Goal: Task Accomplishment & Management: Manage account settings

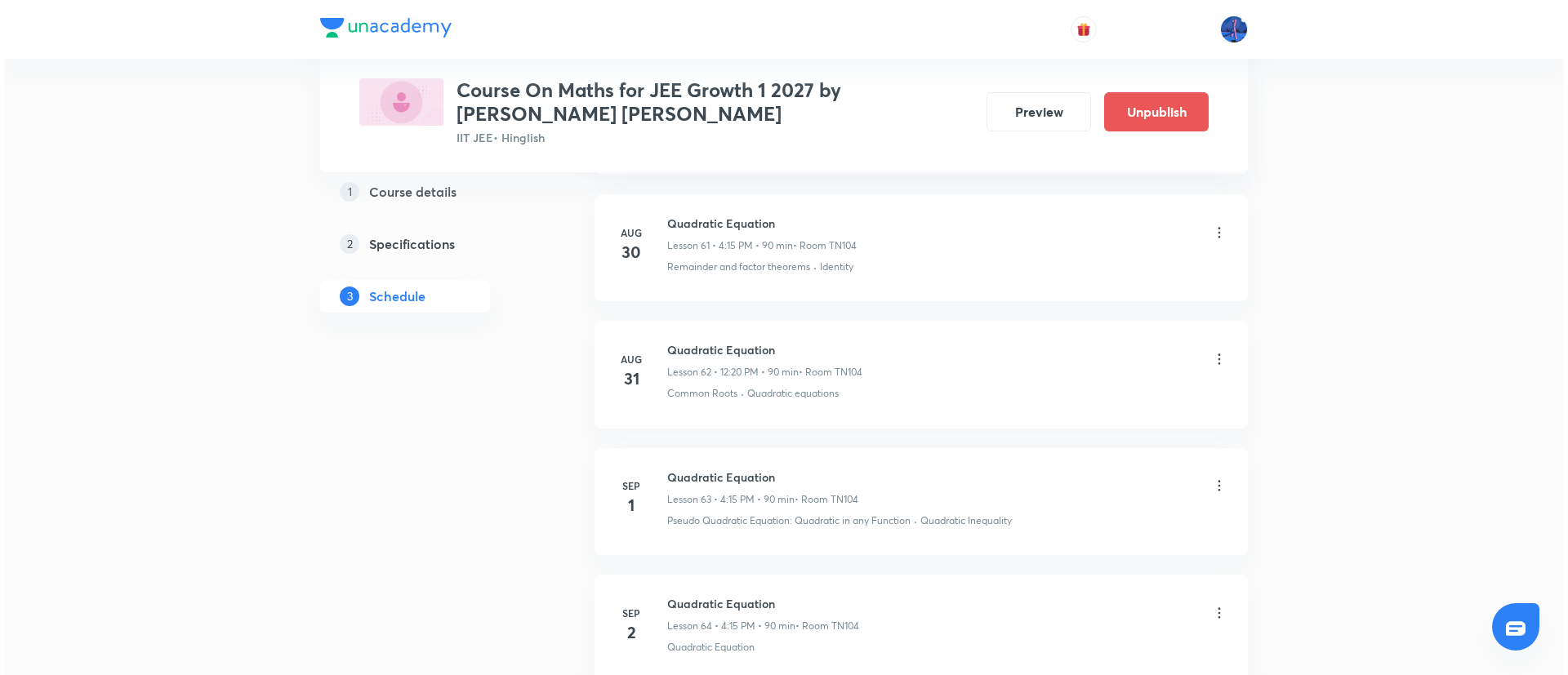
scroll to position [8760, 0]
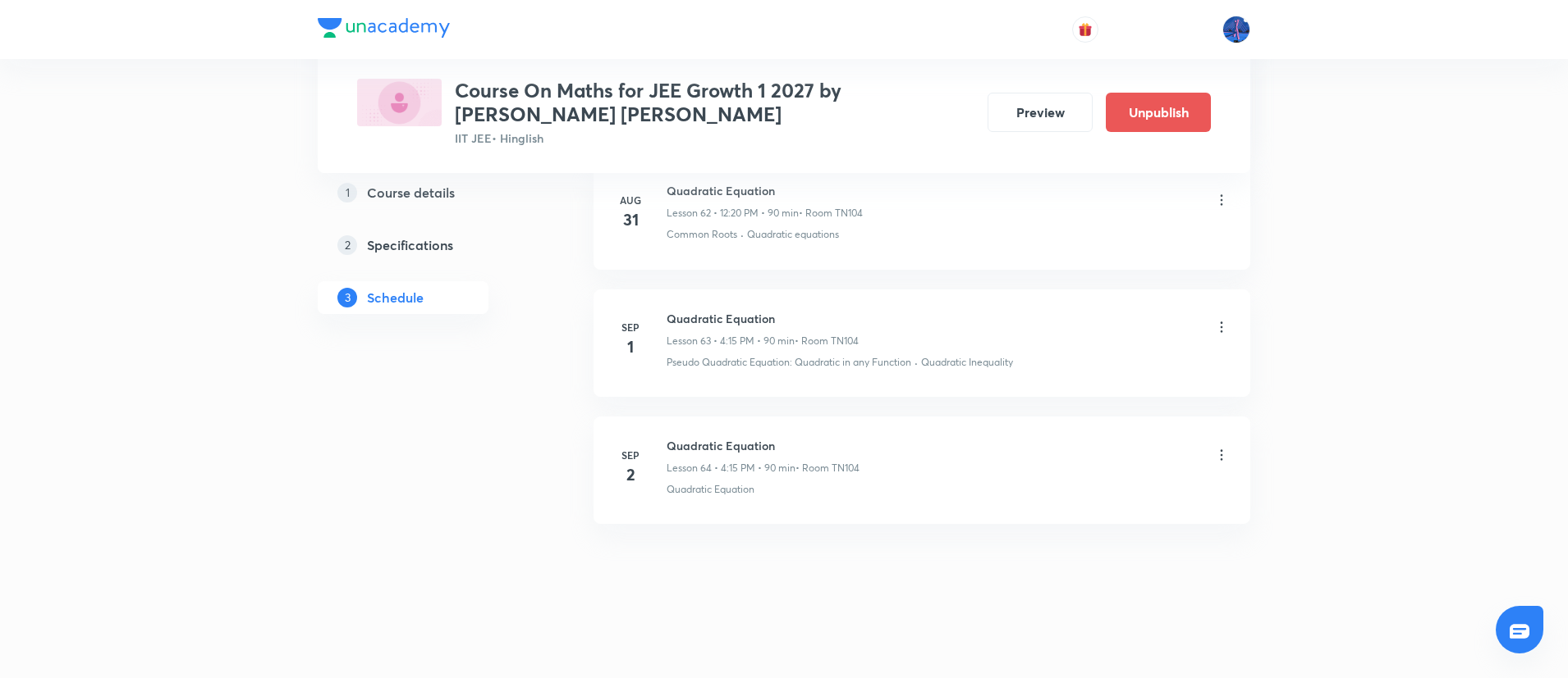
click at [1222, 325] on icon at bounding box center [1221, 327] width 16 height 16
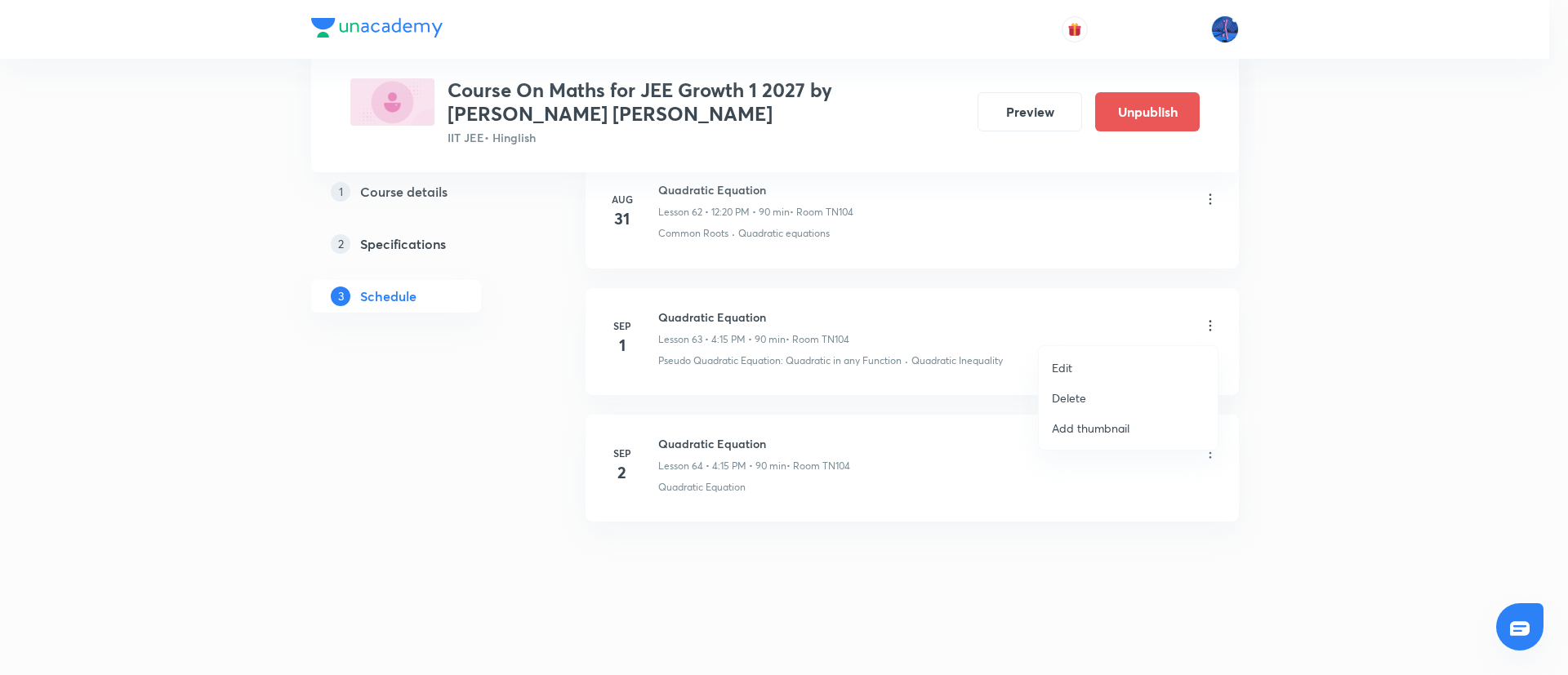
click at [1092, 365] on li "Edit" at bounding box center [1128, 368] width 179 height 30
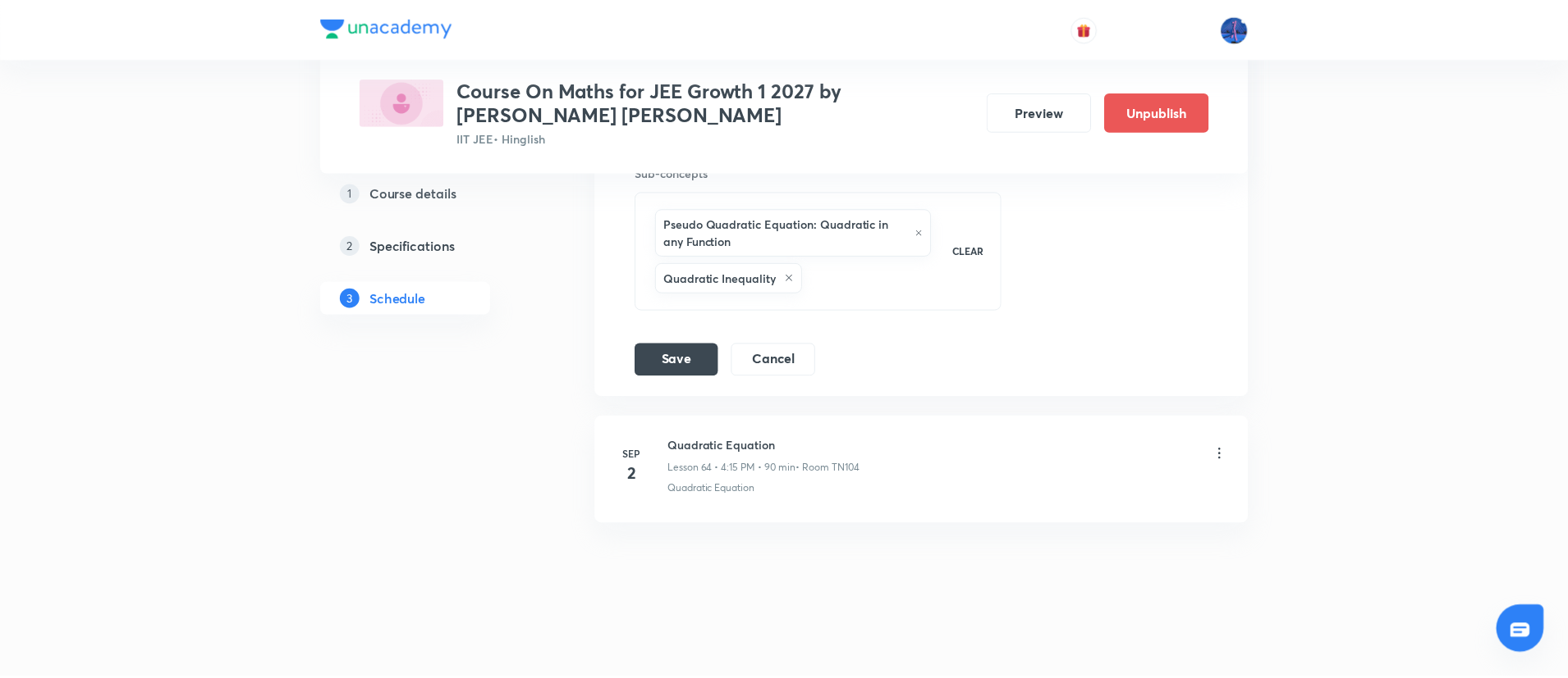
scroll to position [8731, 0]
click at [906, 295] on div "Pseudo Quadratic Equation: Quadratic in any Function Quadratic Inequality" at bounding box center [793, 251] width 284 height 91
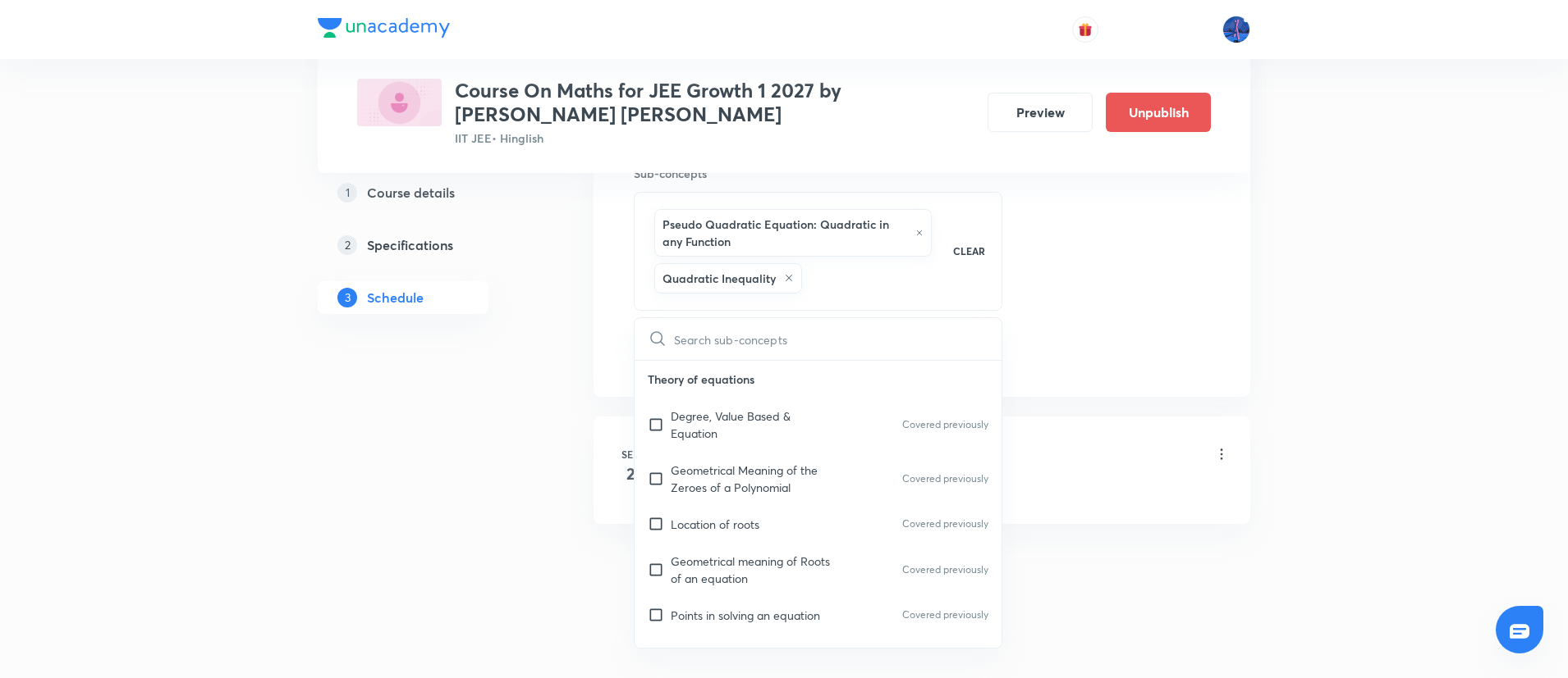
type input "S"
checkbox input "true"
type input "Str"
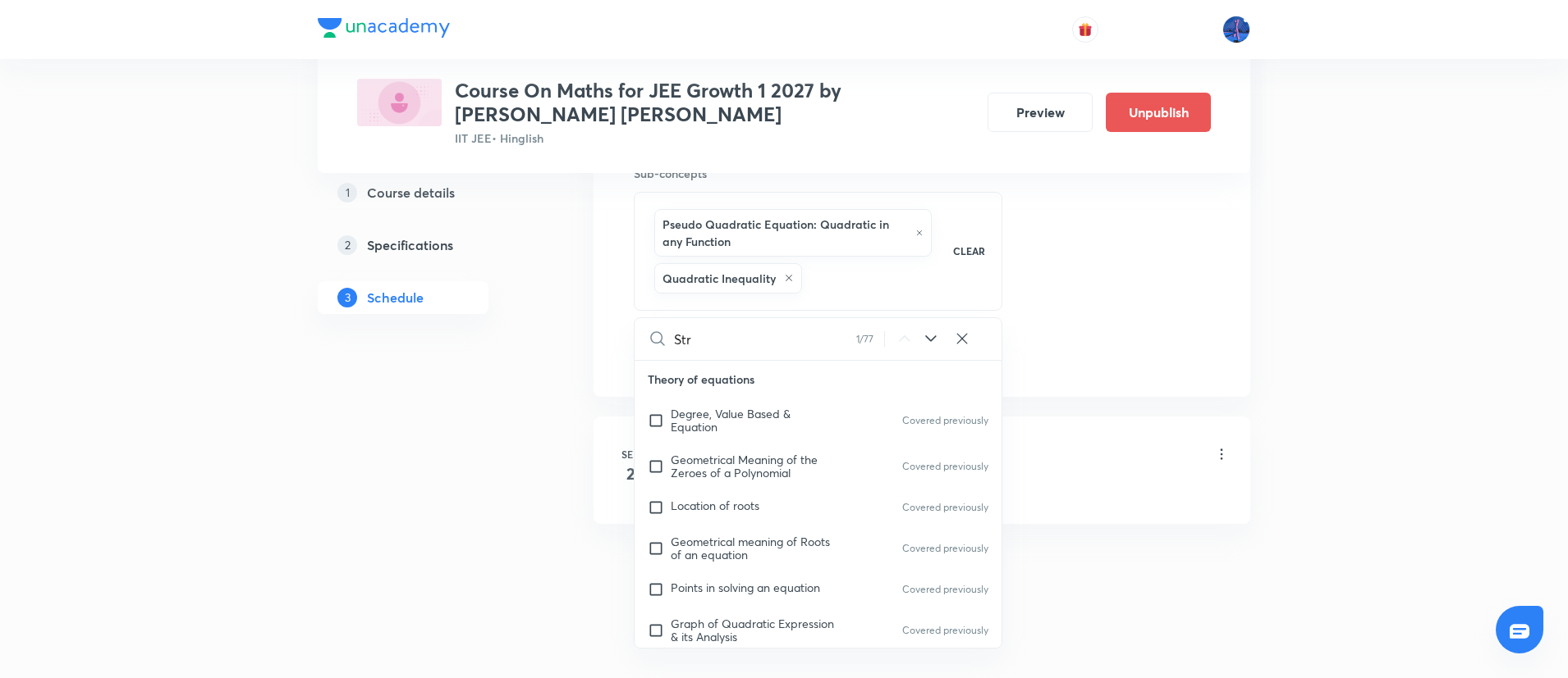
checkbox input "true"
type input "Stra"
checkbox input "true"
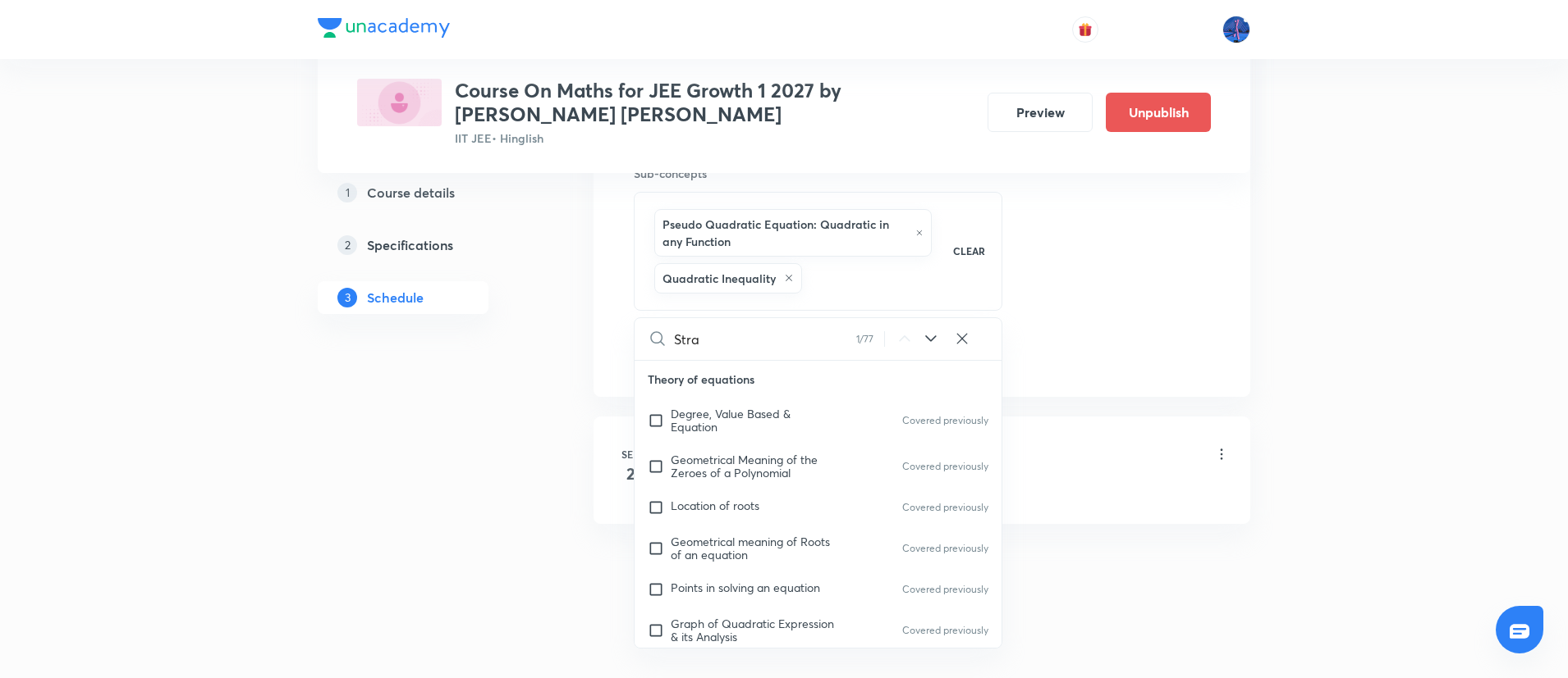
type input "Strai"
checkbox input "true"
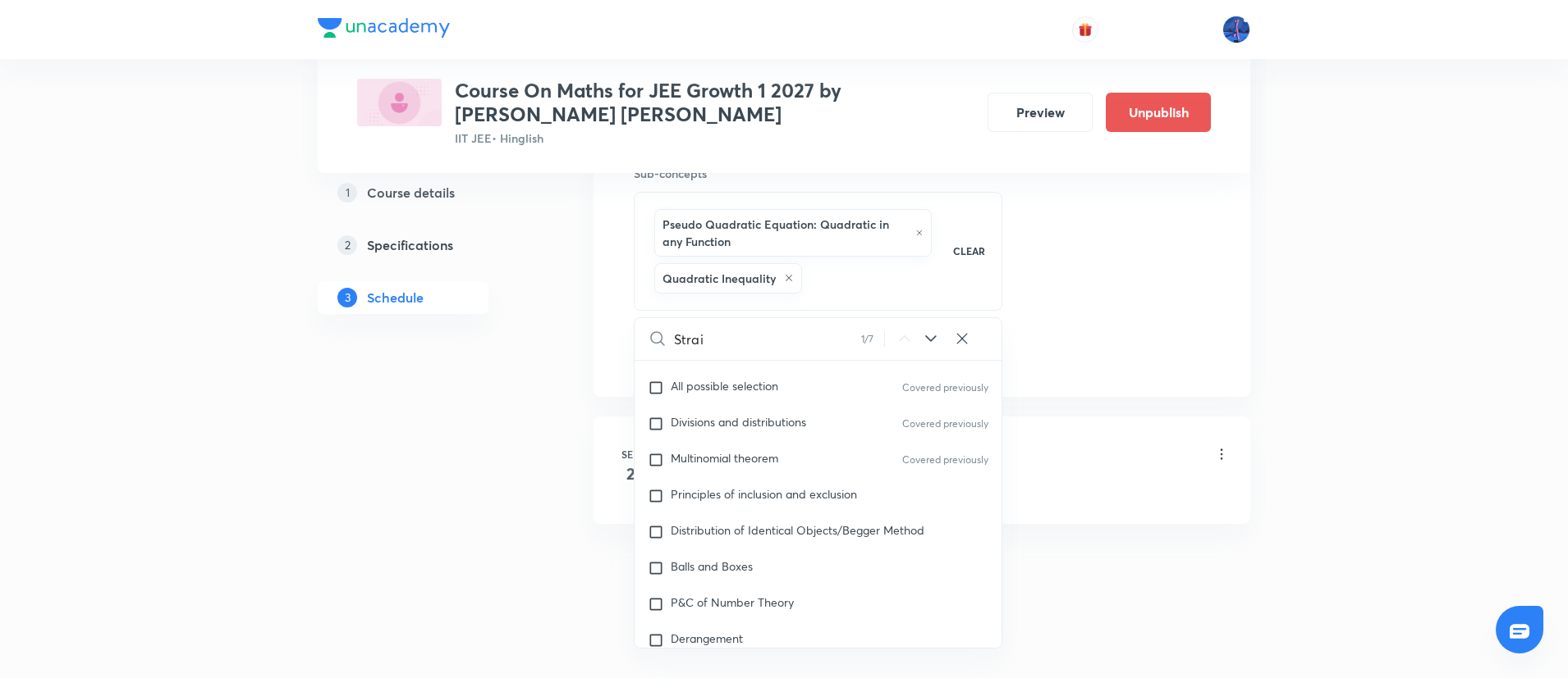
scroll to position [3385, 0]
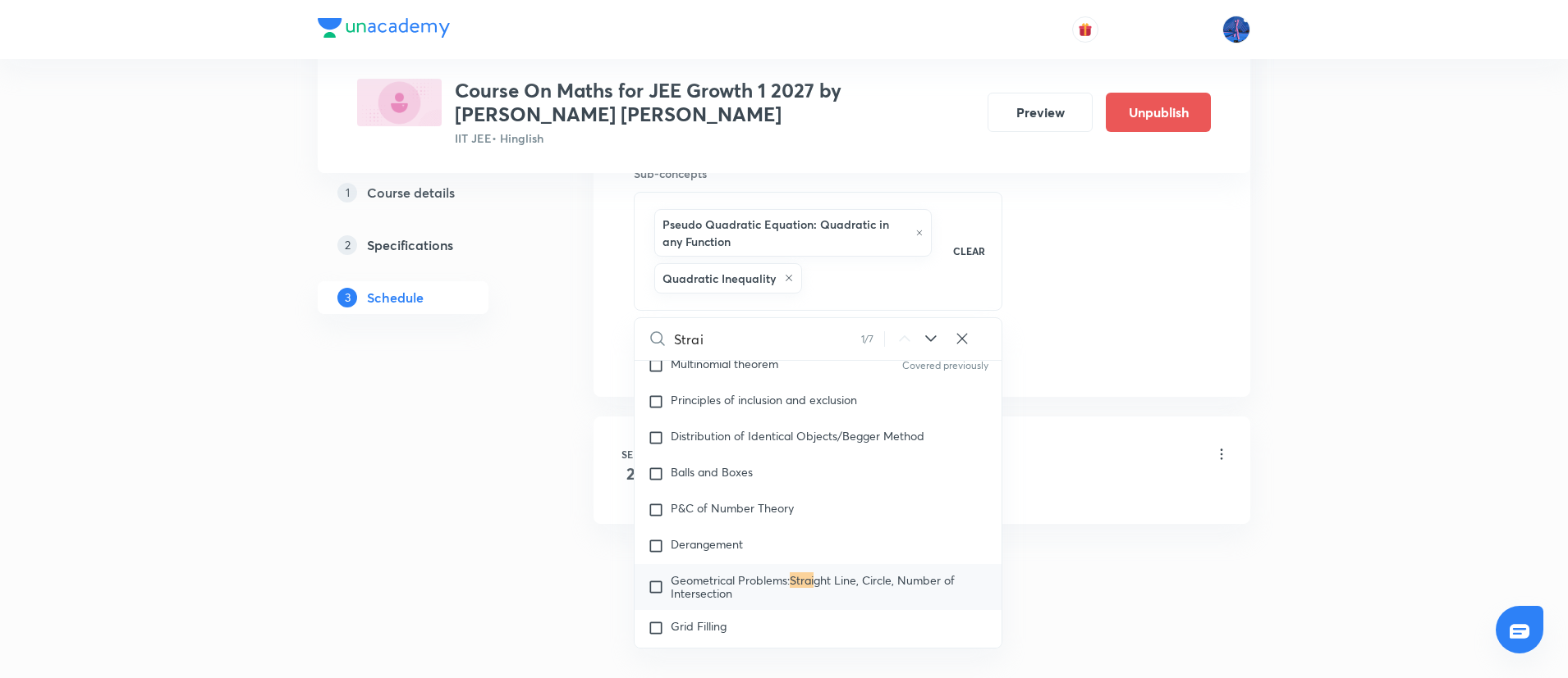
type input "Straig"
checkbox input "true"
type input "Straigh"
checkbox input "true"
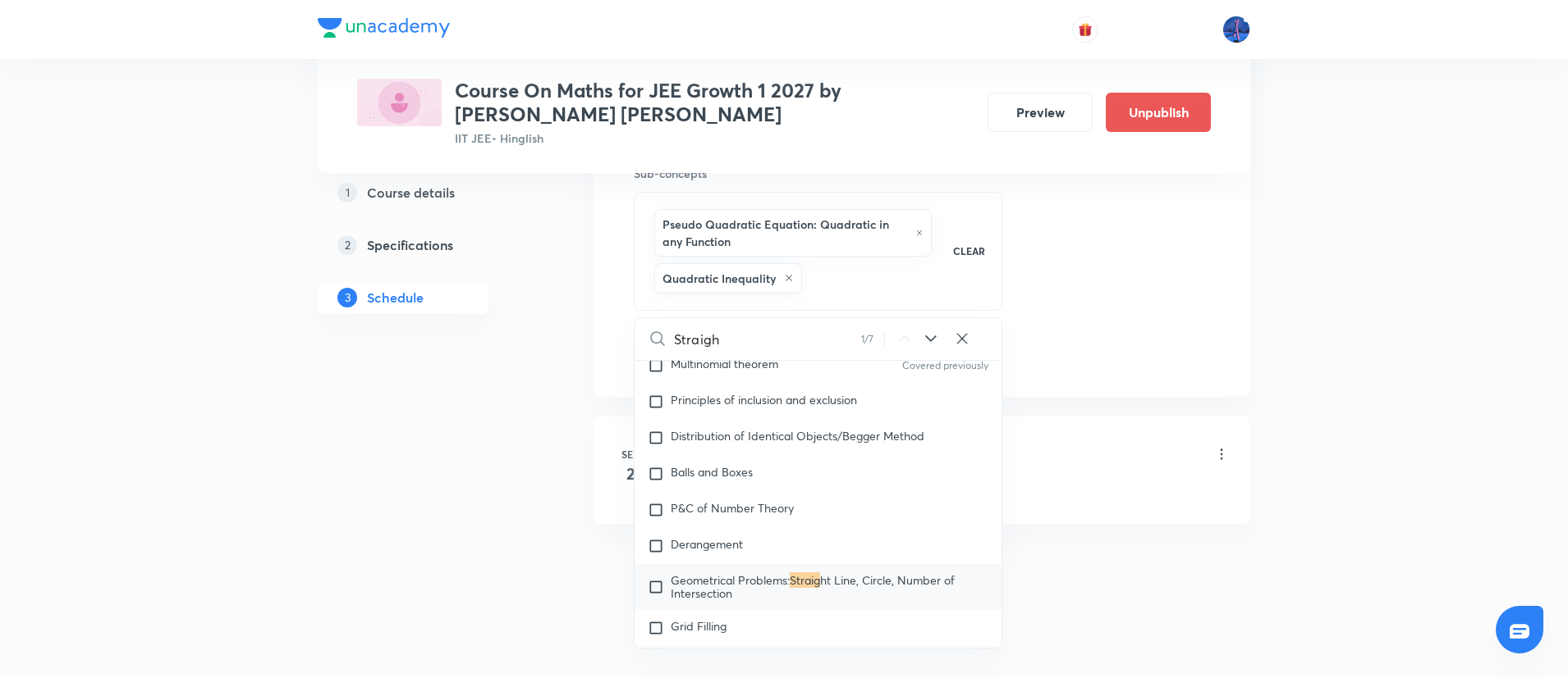
checkbox input "true"
type input "Straight"
checkbox input "true"
type input "Straight"
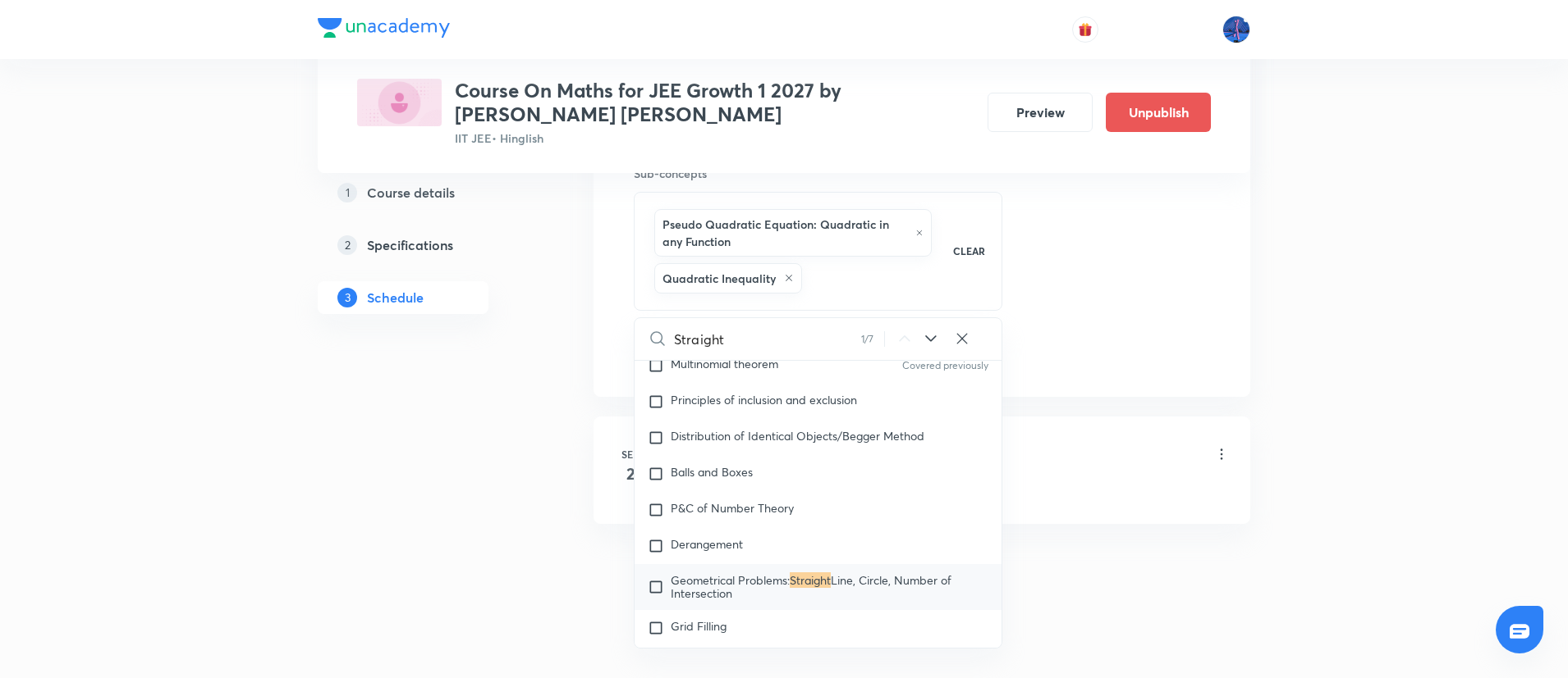
checkbox input "true"
type input "Straight l"
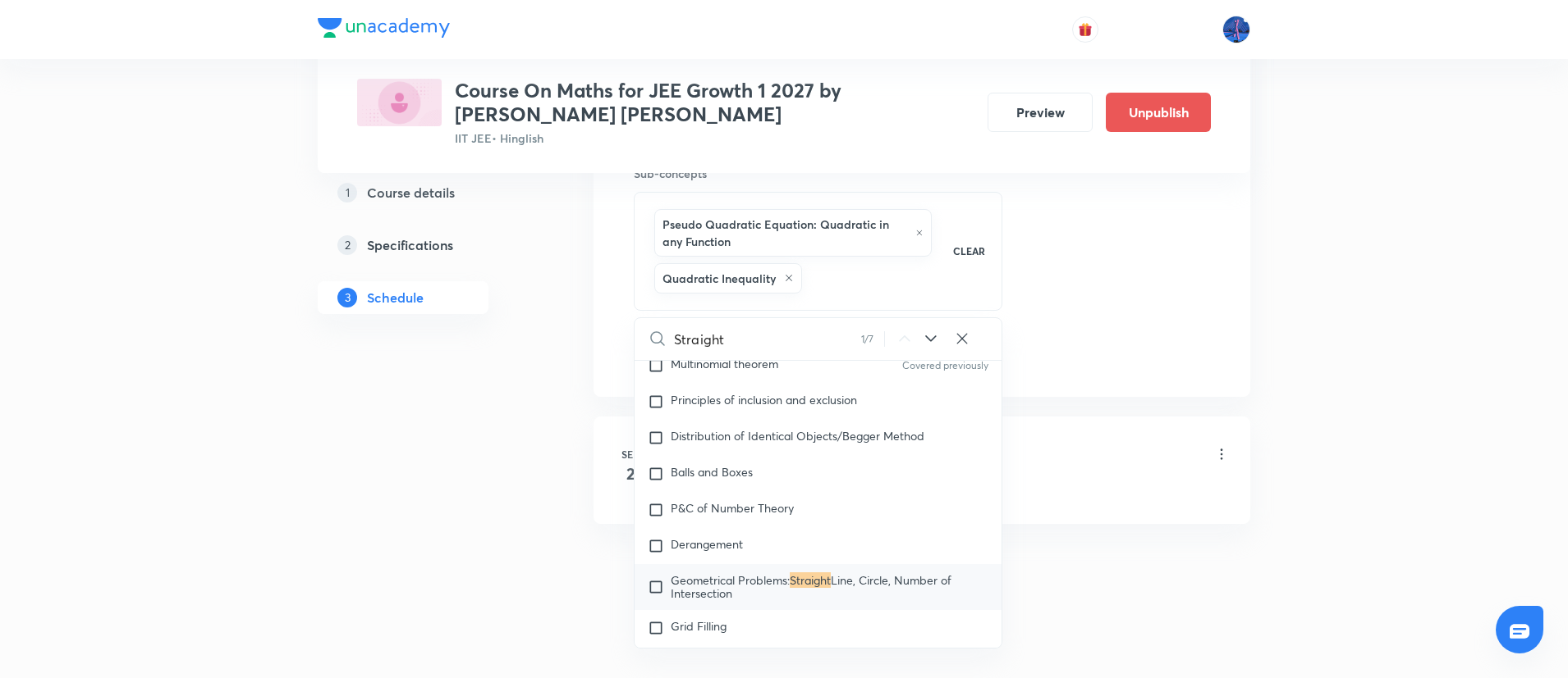
checkbox input "true"
type input "Straight li"
checkbox input "true"
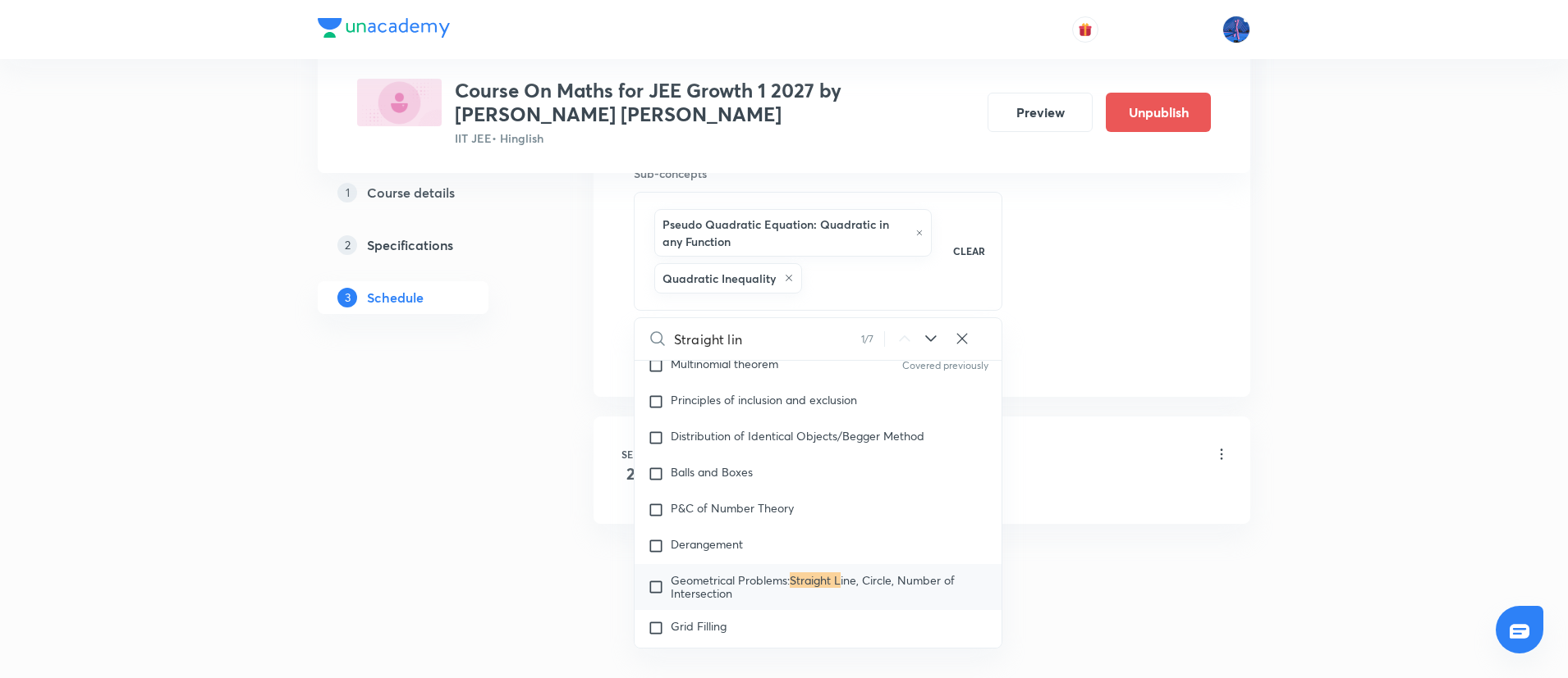
type input "Straight line"
checkbox input "true"
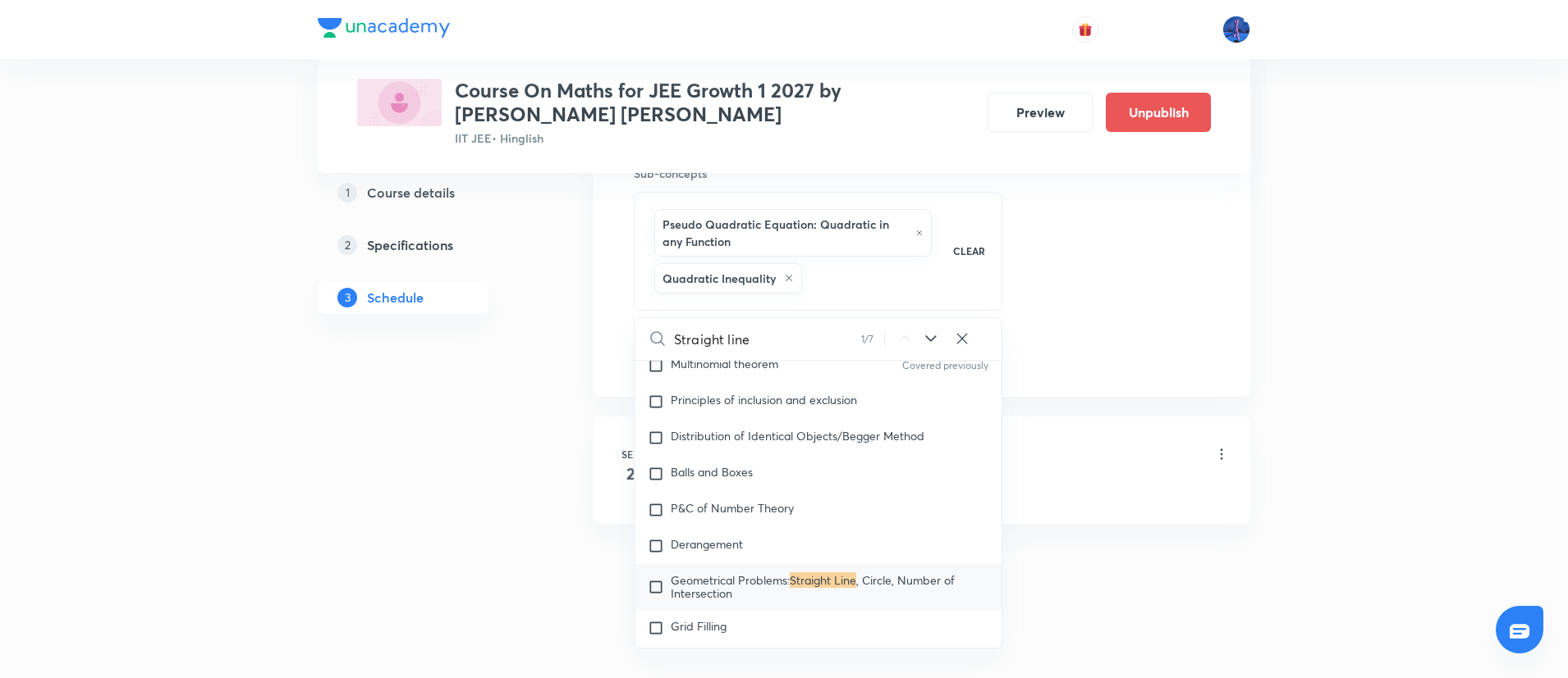
type input "Straight line"
click at [927, 340] on icon at bounding box center [931, 339] width 20 height 20
checkbox input "true"
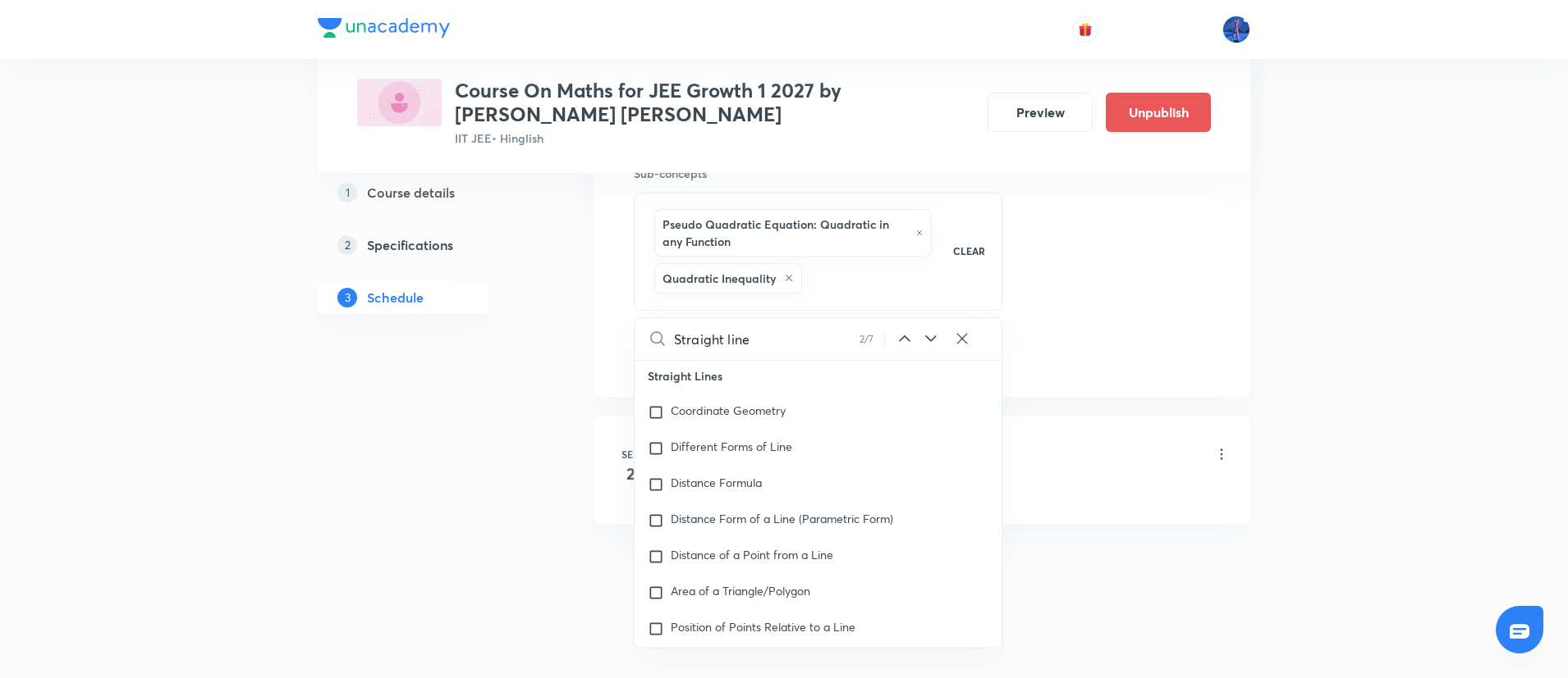
scroll to position [9297, 0]
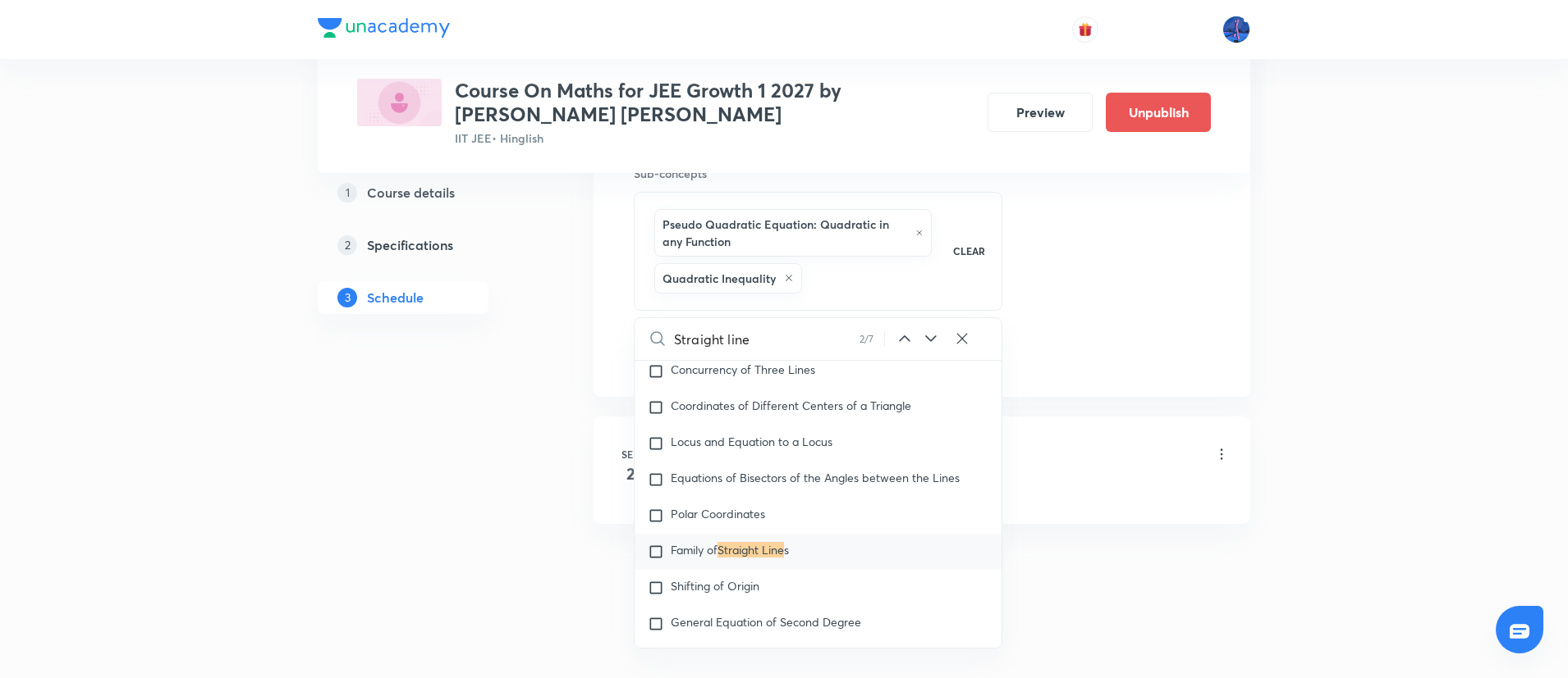
click at [927, 340] on icon at bounding box center [931, 339] width 20 height 20
checkbox input "true"
click at [927, 340] on icon at bounding box center [931, 339] width 20 height 20
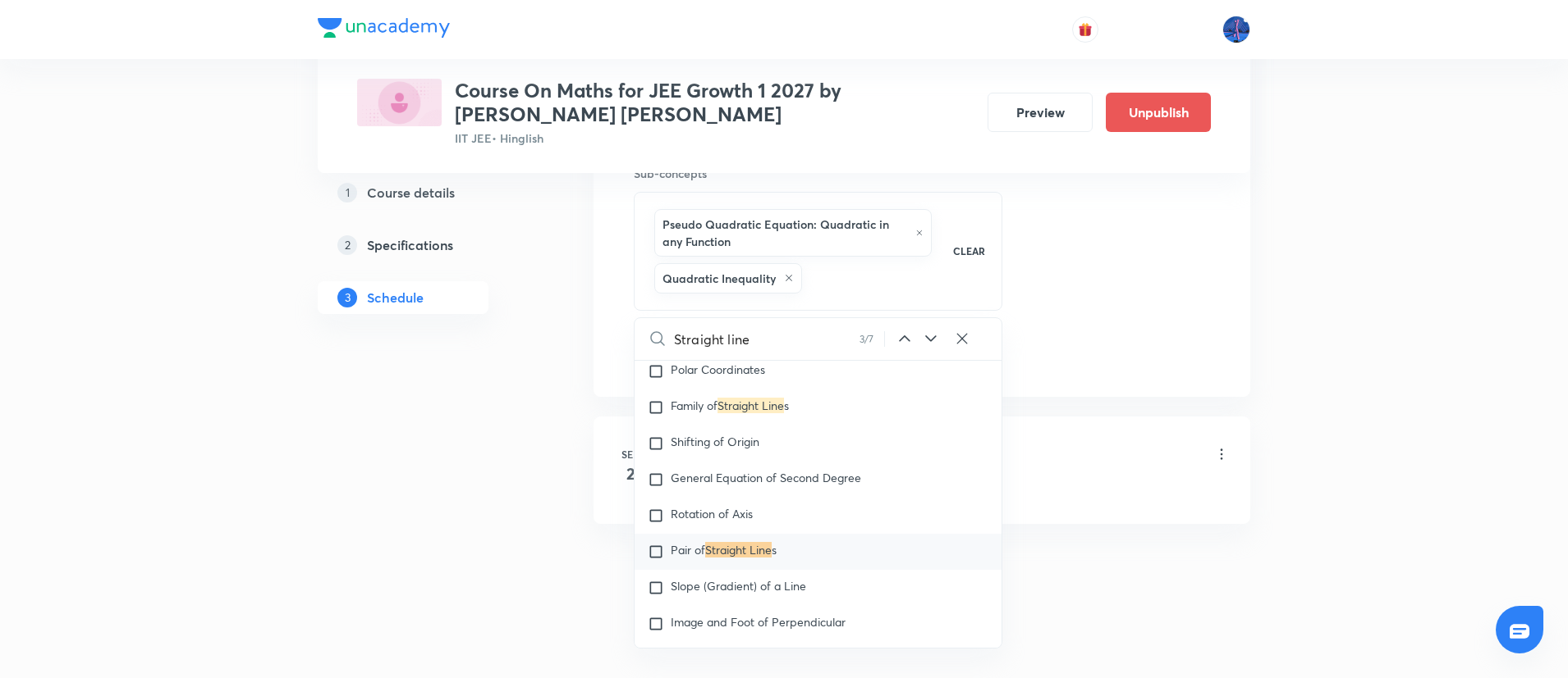
checkbox input "true"
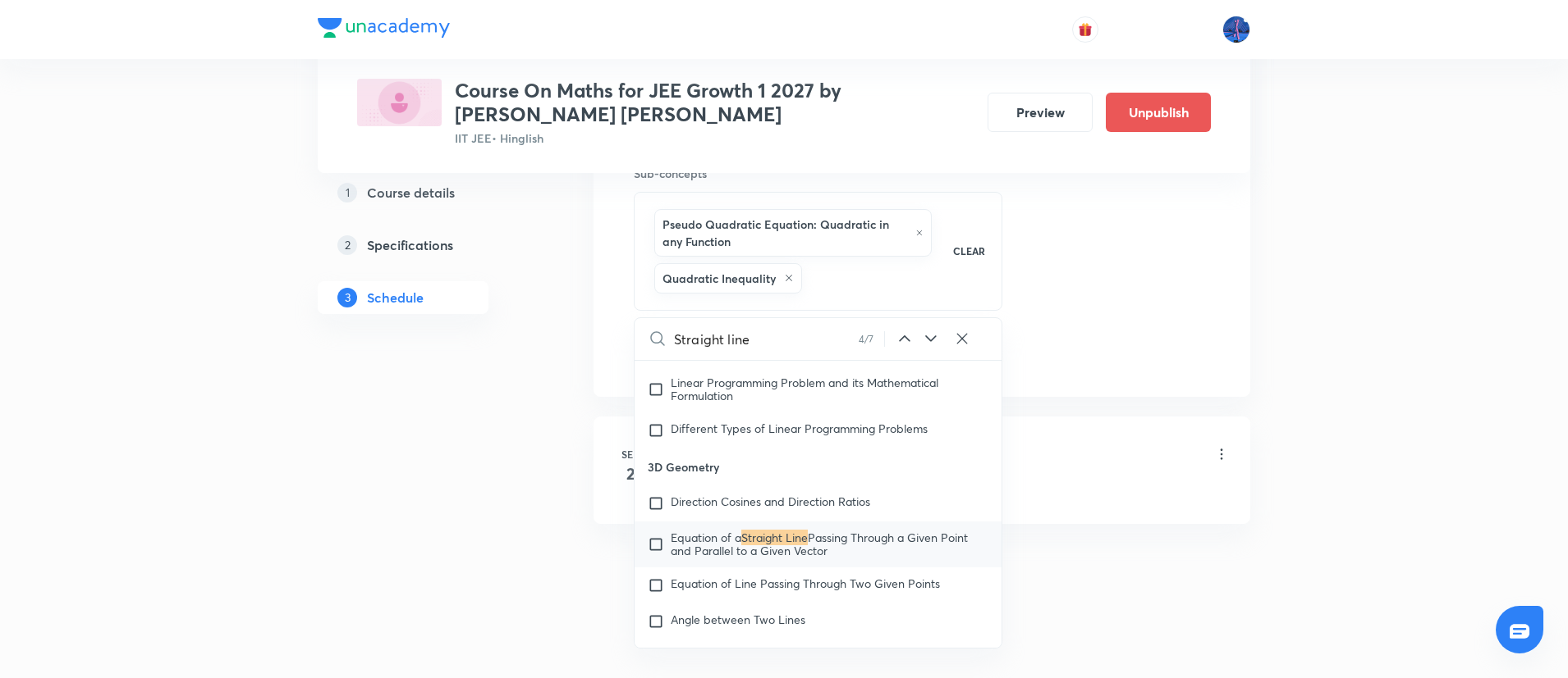
scroll to position [16599, 0]
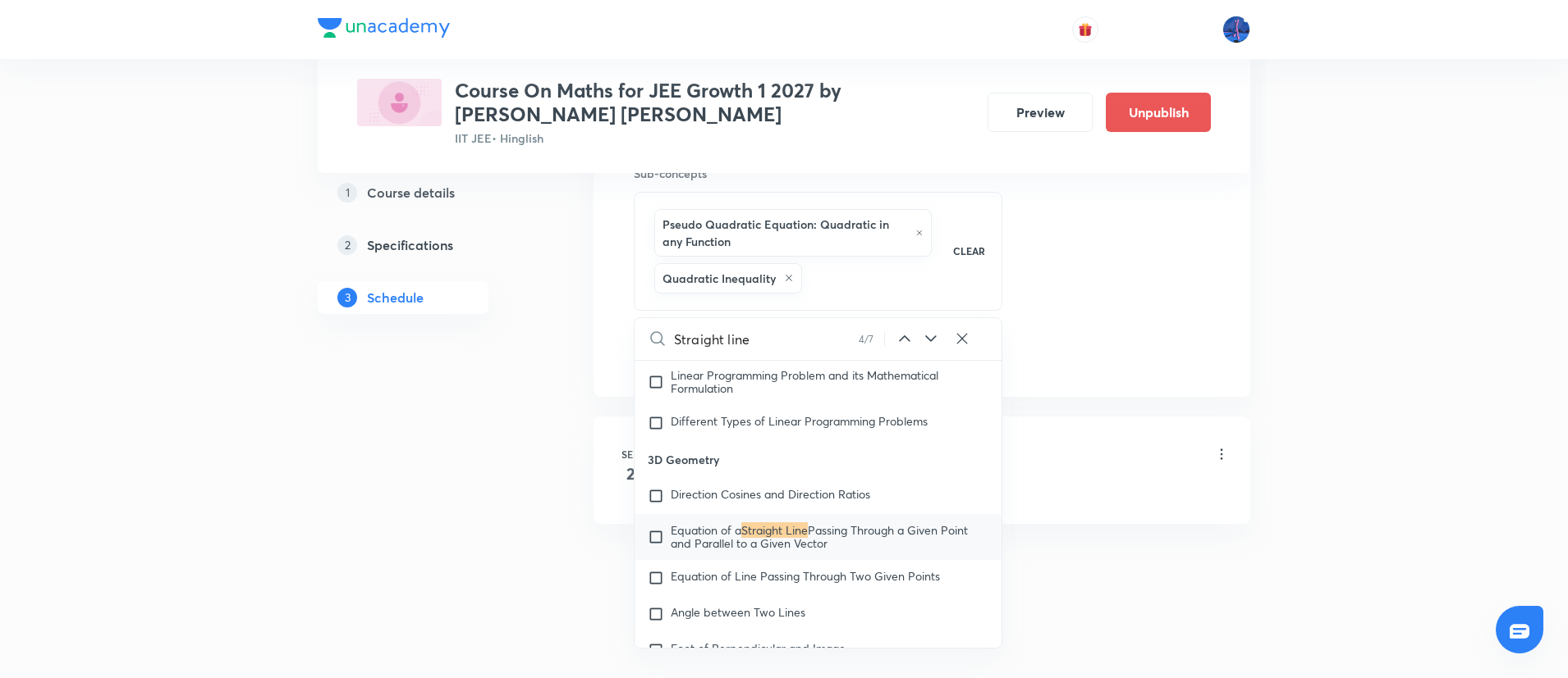
click at [927, 340] on icon at bounding box center [931, 339] width 20 height 20
checkbox input "true"
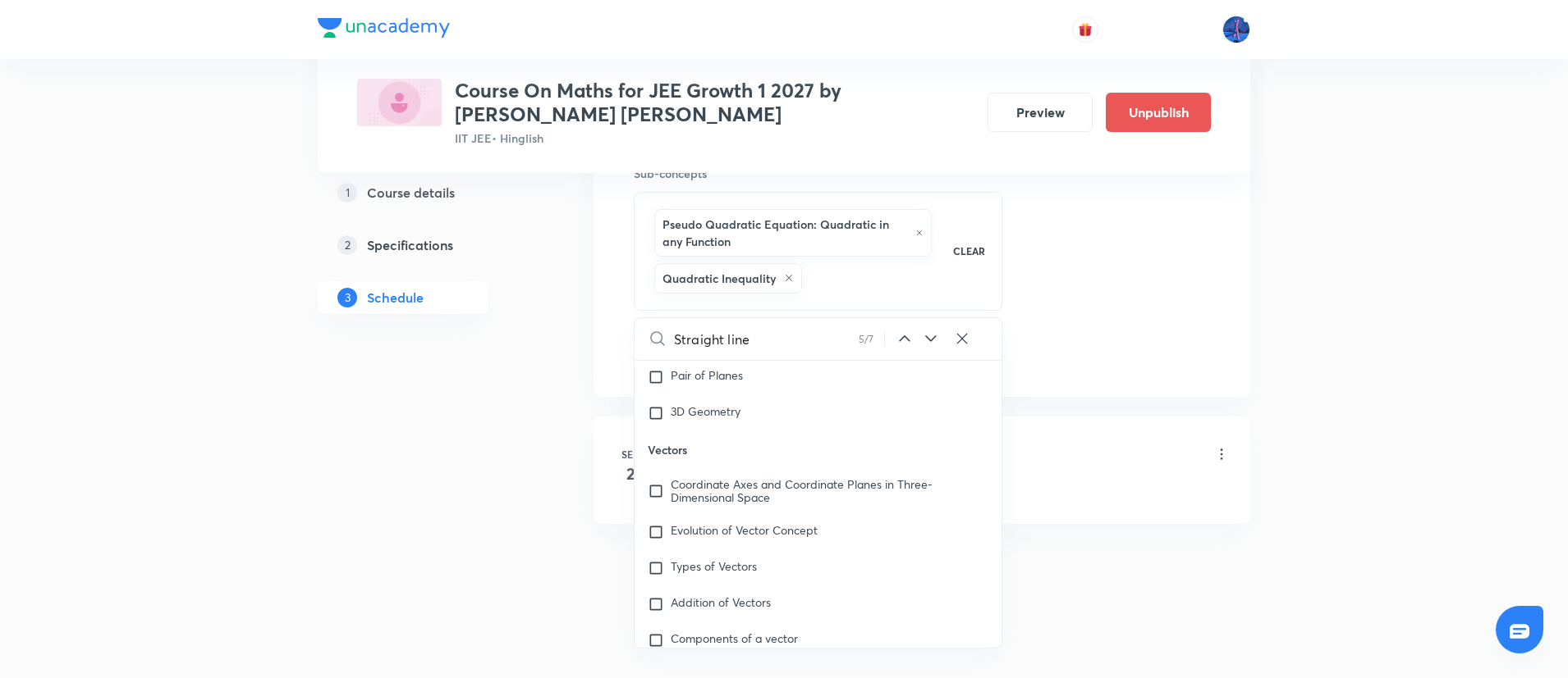
scroll to position [17495, 0]
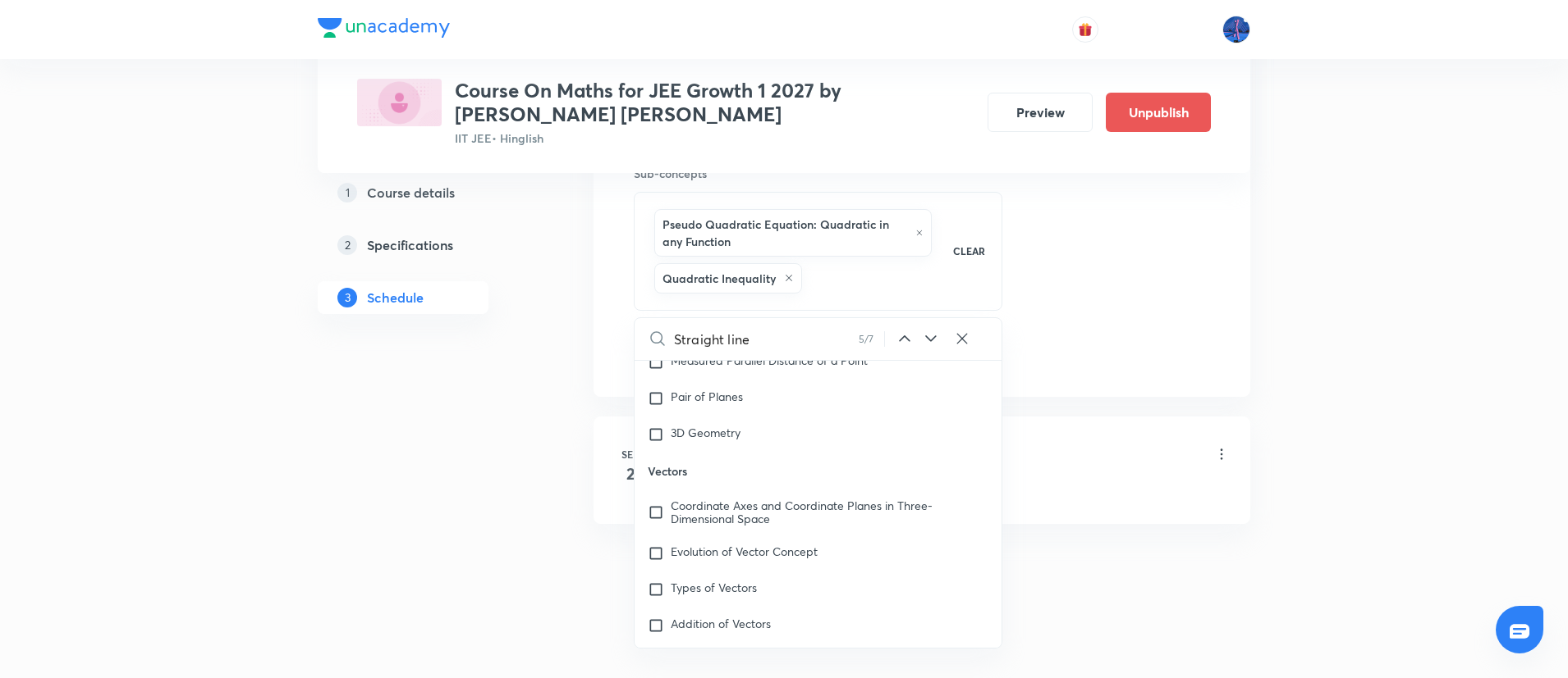
click at [930, 333] on icon at bounding box center [931, 339] width 20 height 20
checkbox input "true"
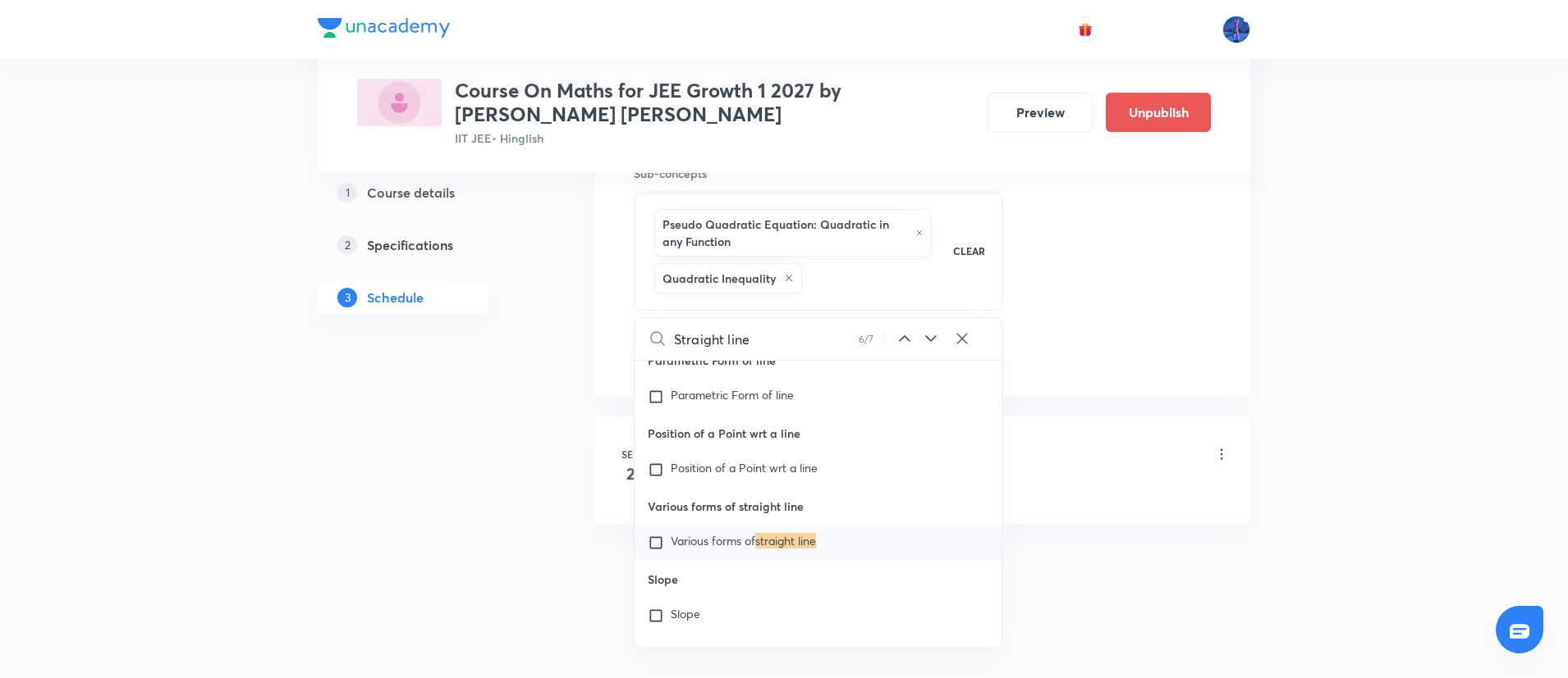
scroll to position [22378, 0]
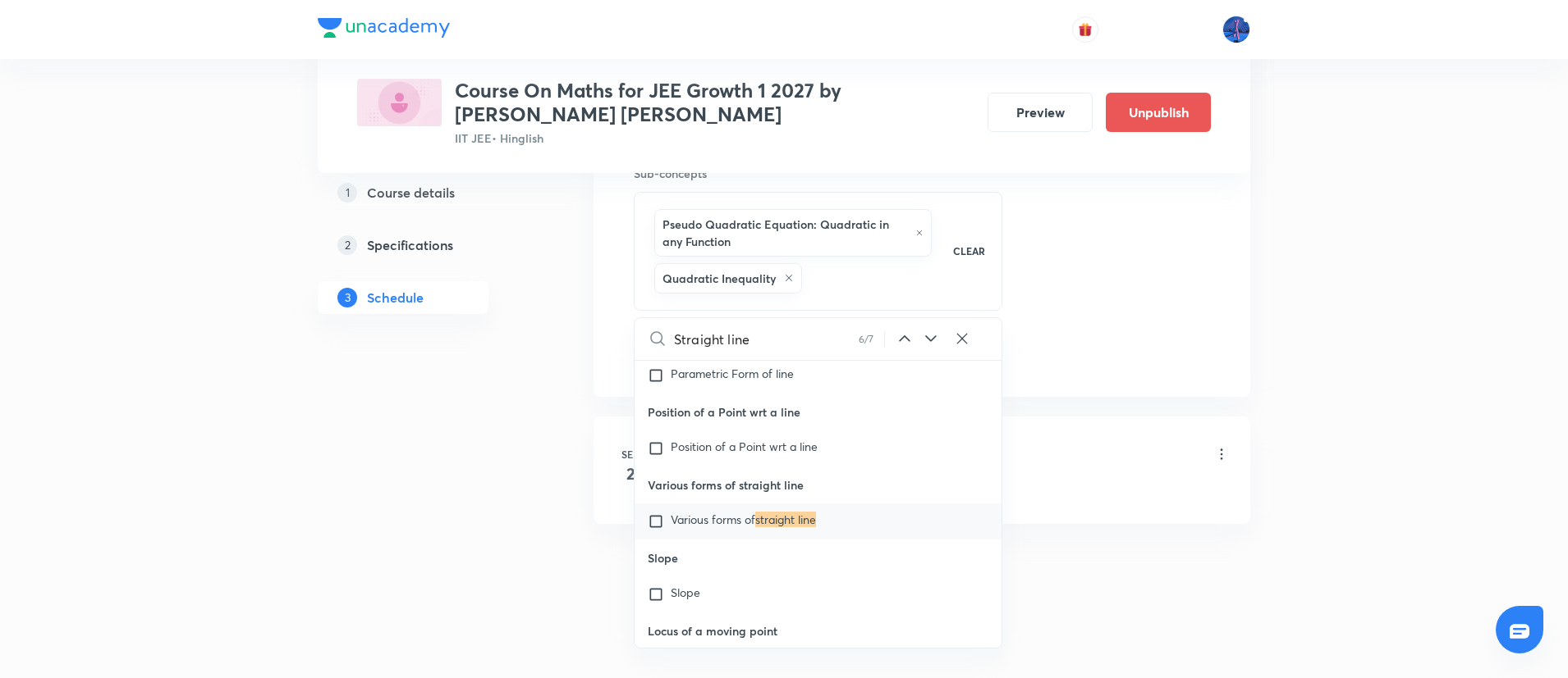
click at [930, 333] on icon at bounding box center [931, 339] width 20 height 20
checkbox input "true"
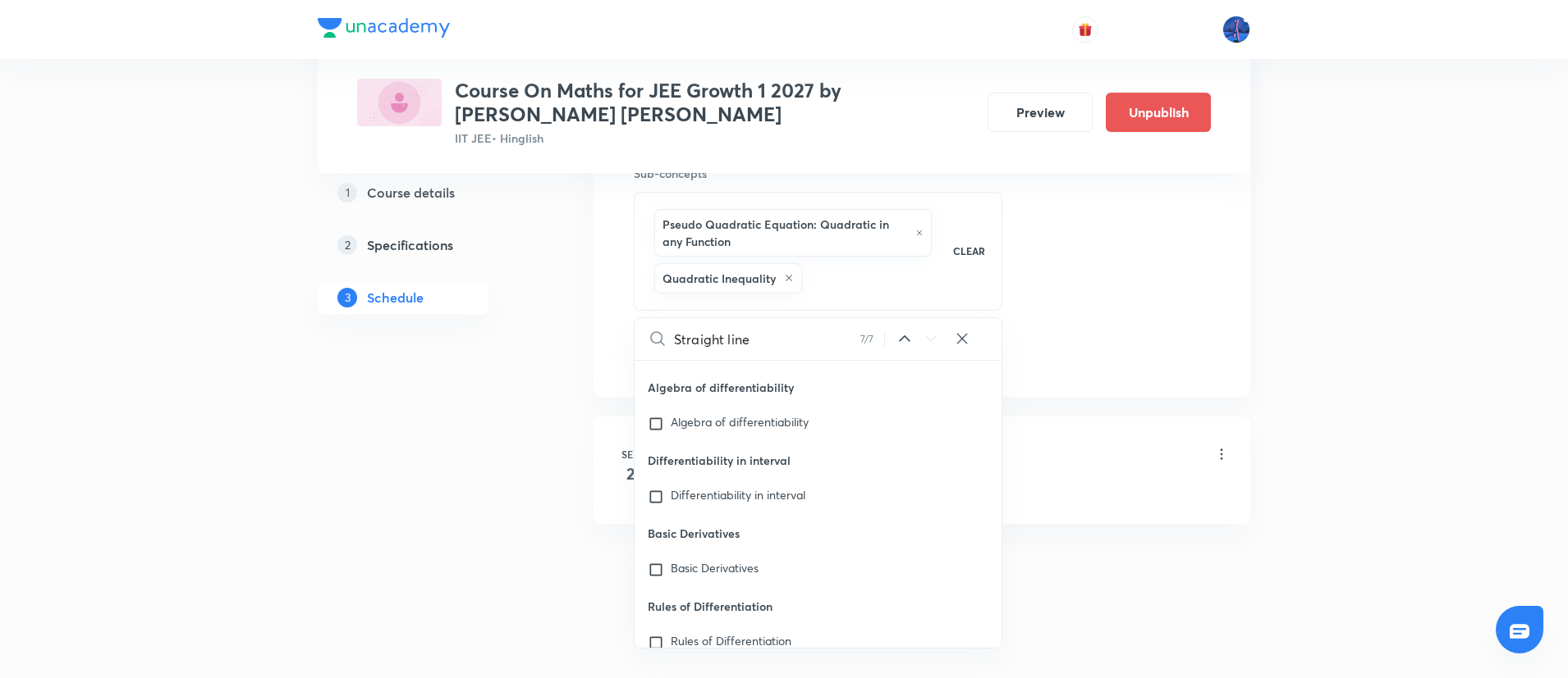
scroll to position [35081, 0]
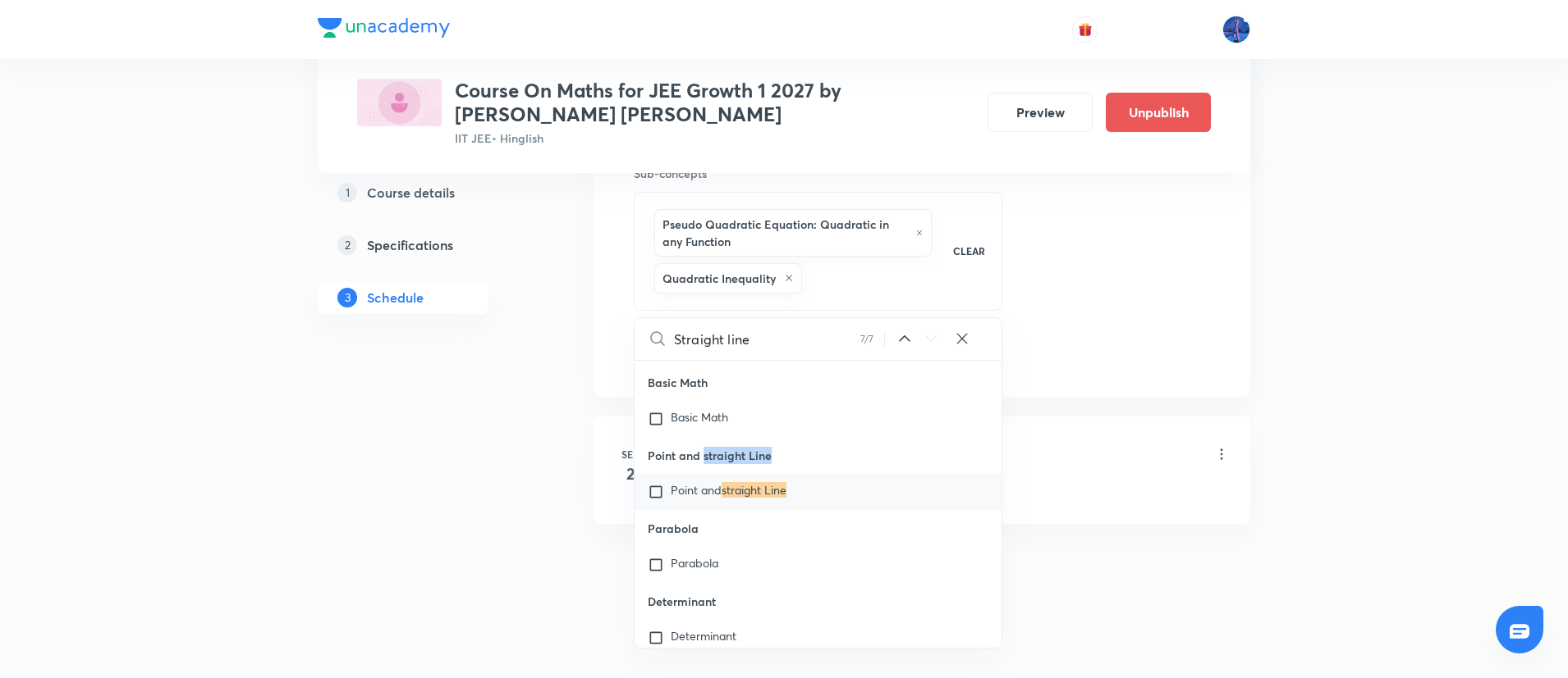
drag, startPoint x: 701, startPoint y: 539, endPoint x: 778, endPoint y: 531, distance: 77.4
click at [778, 474] on p "Point and straight Line" at bounding box center [817, 455] width 367 height 37
copy p "straight Line"
click at [699, 498] on span "Point and" at bounding box center [696, 490] width 51 height 16
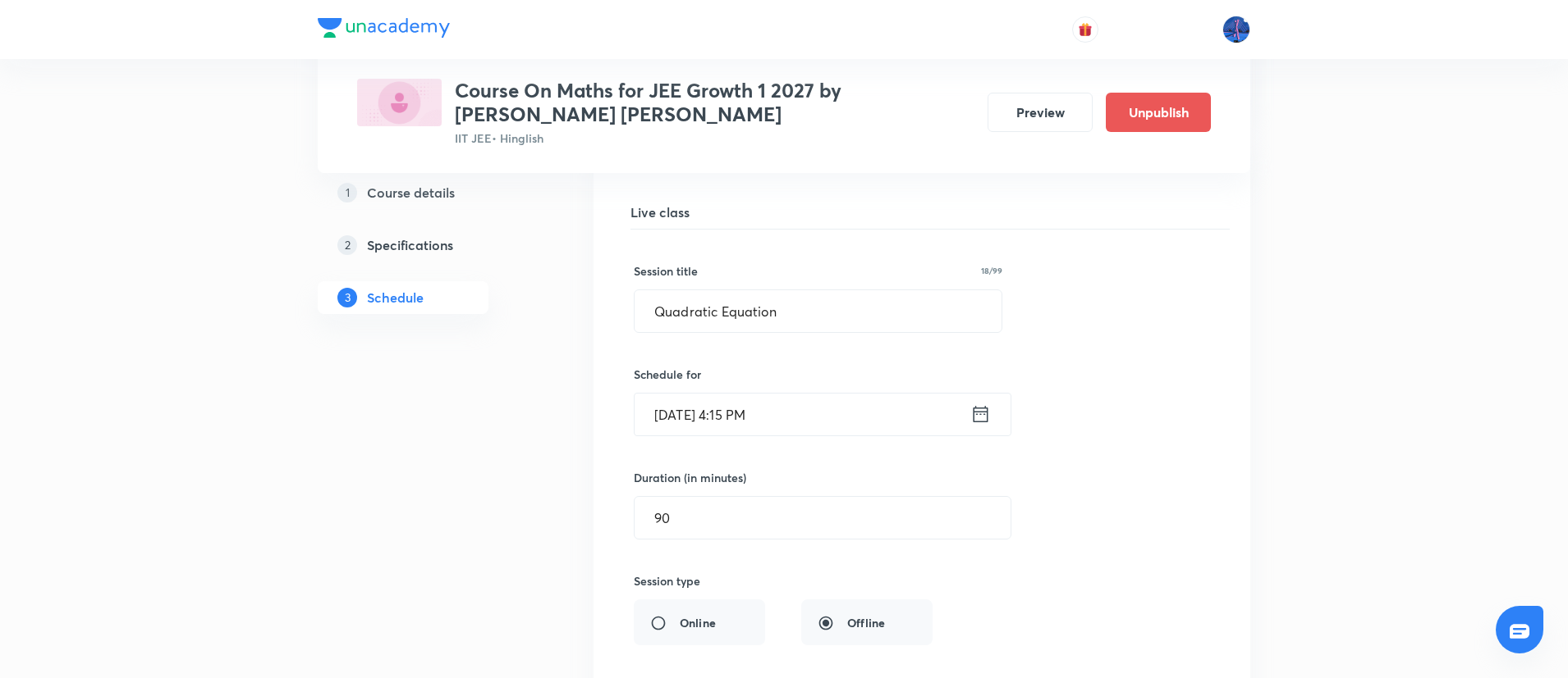
scroll to position [8103, 0]
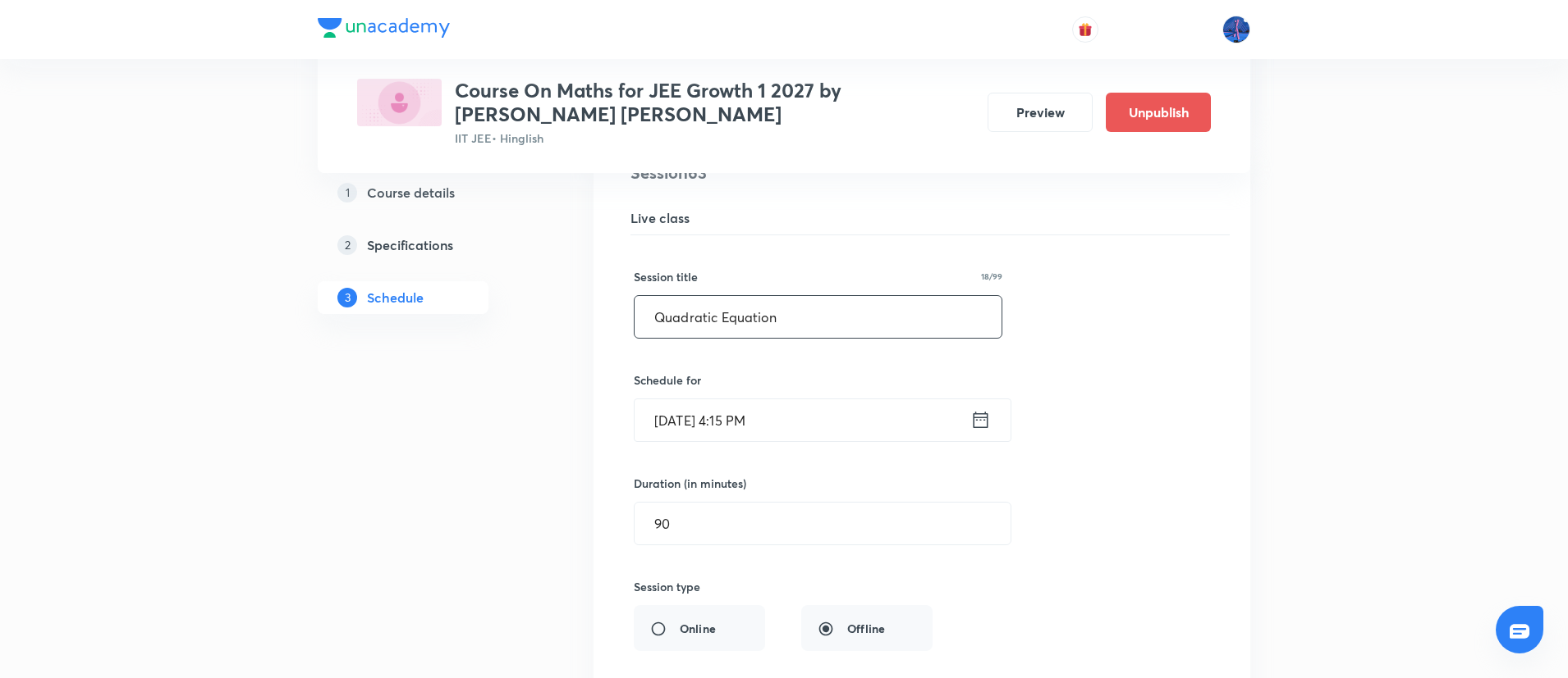
click at [857, 322] on input "Quadratic Equation" at bounding box center [817, 317] width 367 height 42
paste input "straight Line"
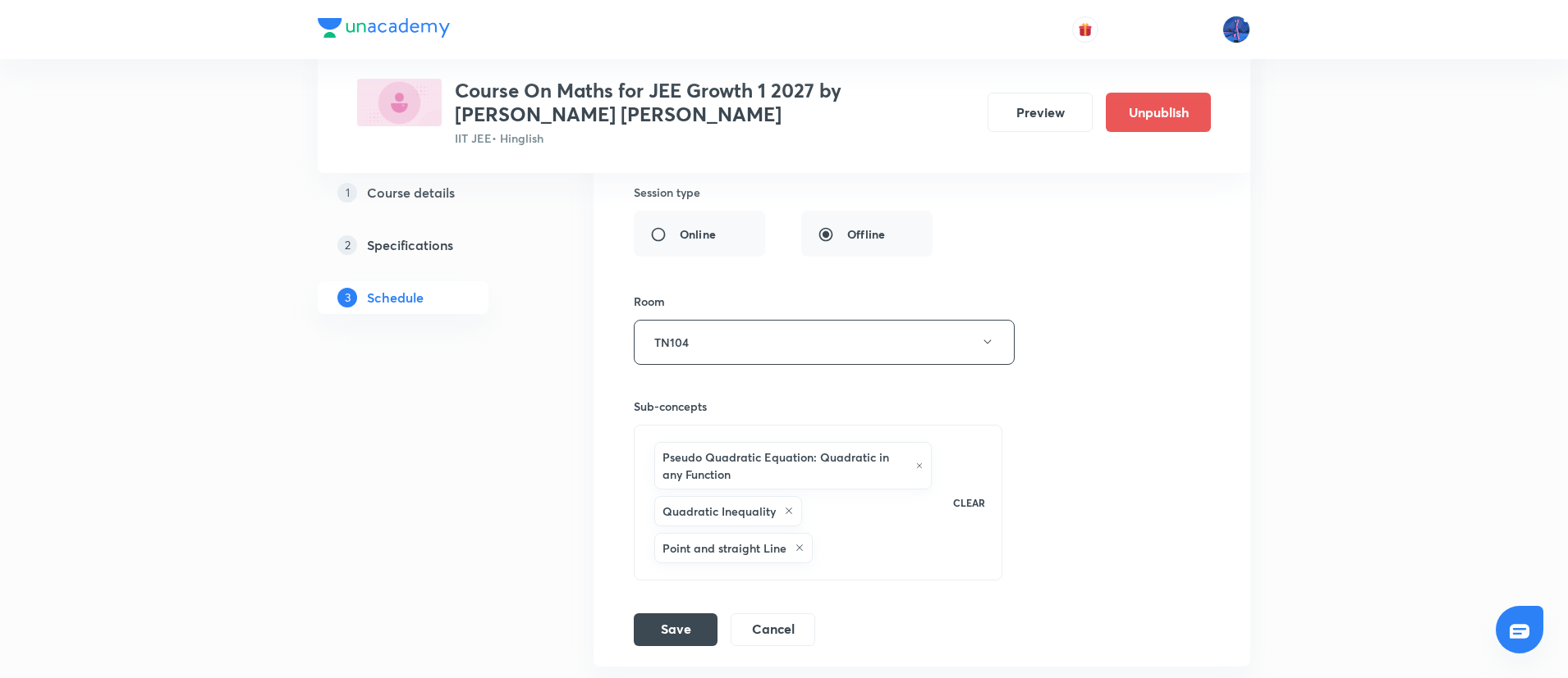
scroll to position [8522, 0]
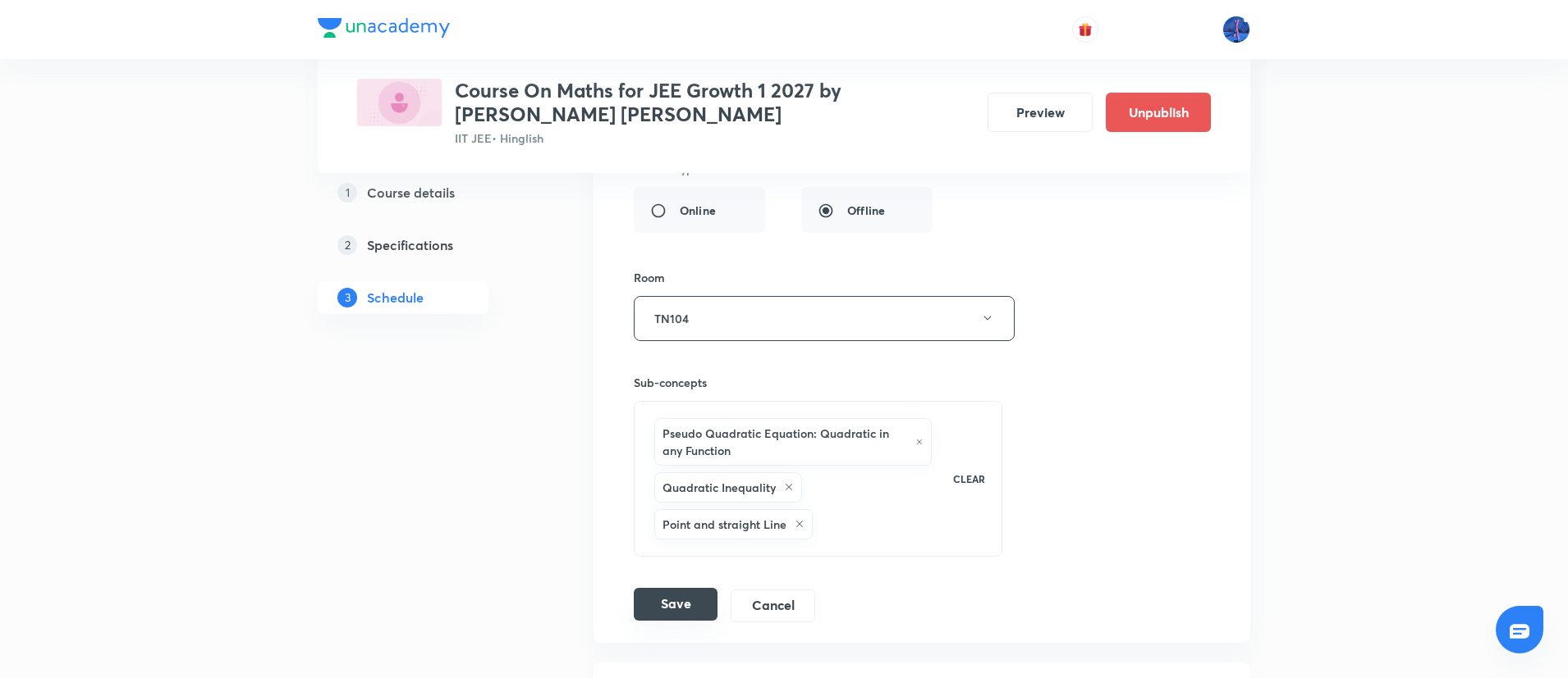
type input "Straight Line"
click at [683, 593] on button "Save" at bounding box center [676, 605] width 84 height 33
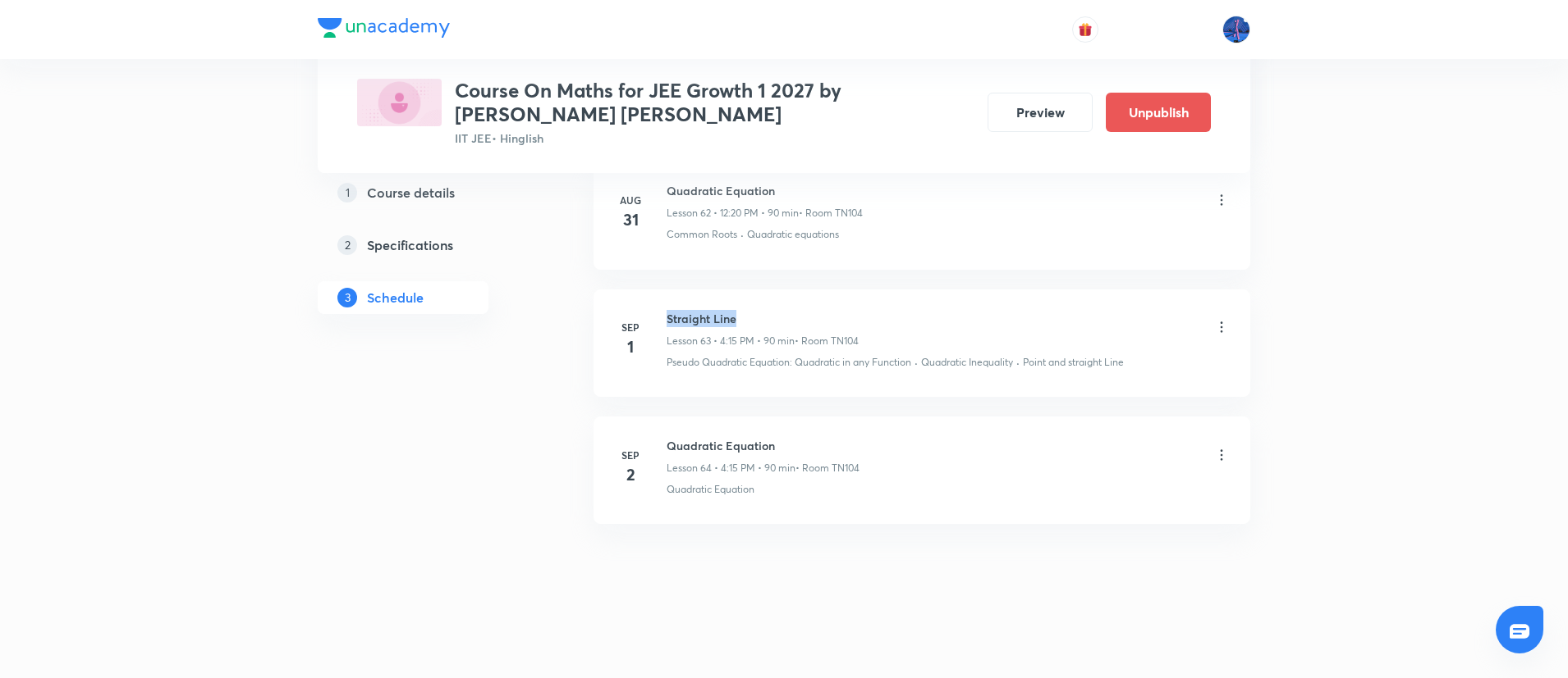
drag, startPoint x: 667, startPoint y: 322, endPoint x: 772, endPoint y: 308, distance: 105.9
click at [772, 308] on li "[DATE] Straight Line Lesson 63 • 4:15 PM • 90 min • Room TN104 Pseudo Quadratic…" at bounding box center [922, 344] width 656 height 108
copy h6 "Straight Line"
click at [1227, 458] on icon at bounding box center [1221, 455] width 16 height 16
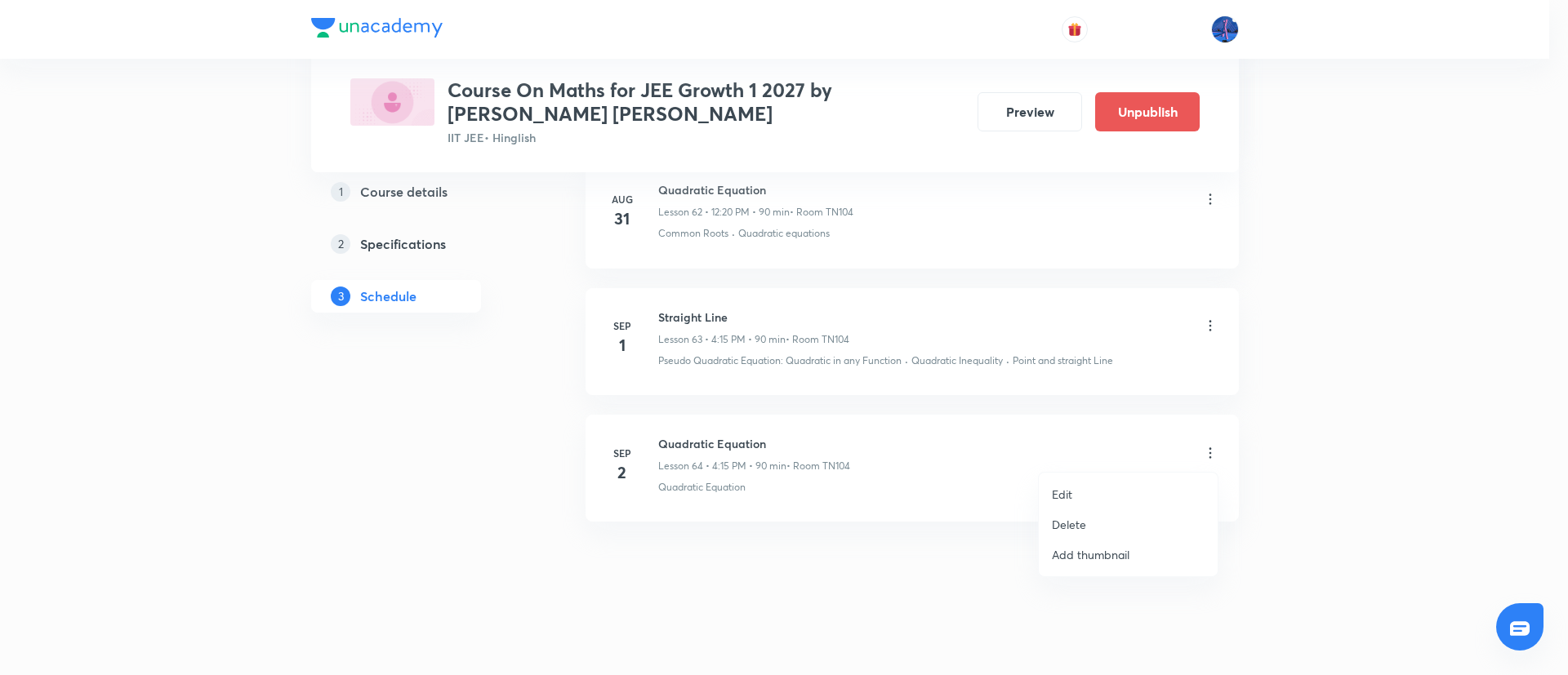
click at [1061, 509] on li "Delete" at bounding box center [1128, 524] width 179 height 30
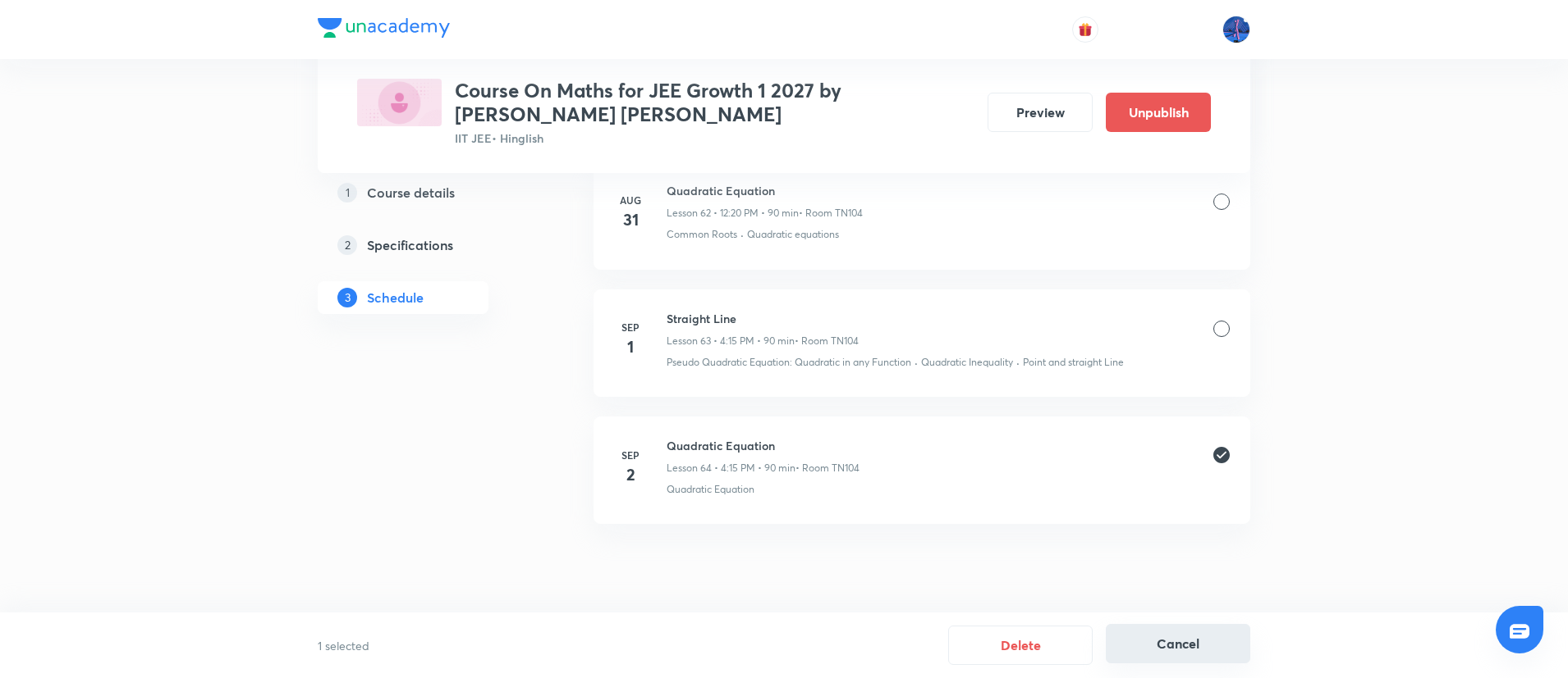
click at [1139, 640] on button "Cancel" at bounding box center [1178, 643] width 144 height 39
click at [1218, 465] on div at bounding box center [1221, 456] width 16 height 19
click at [1218, 458] on icon at bounding box center [1221, 455] width 16 height 16
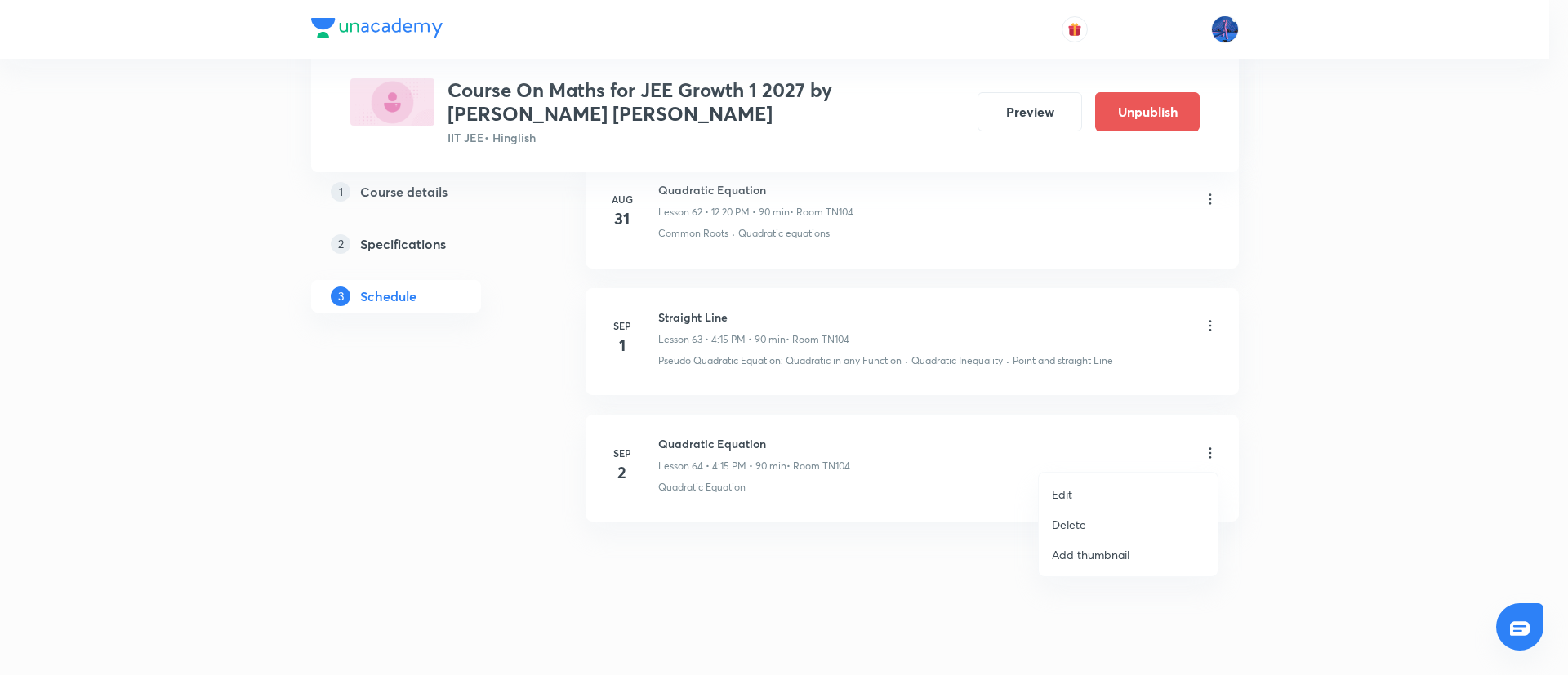
click at [1083, 494] on li "Edit" at bounding box center [1128, 494] width 179 height 30
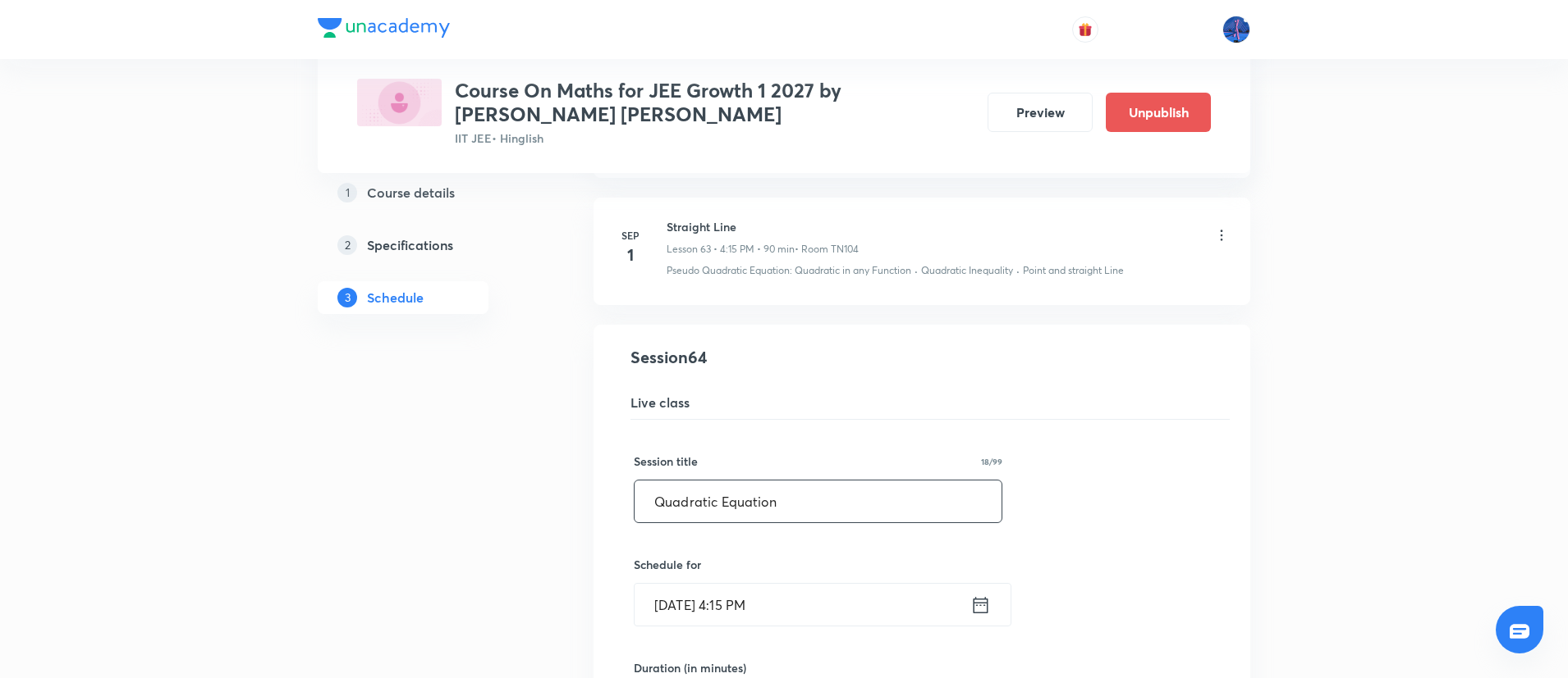
click at [830, 491] on input "Quadratic Equation" at bounding box center [817, 502] width 367 height 42
paste input "Straight Line"
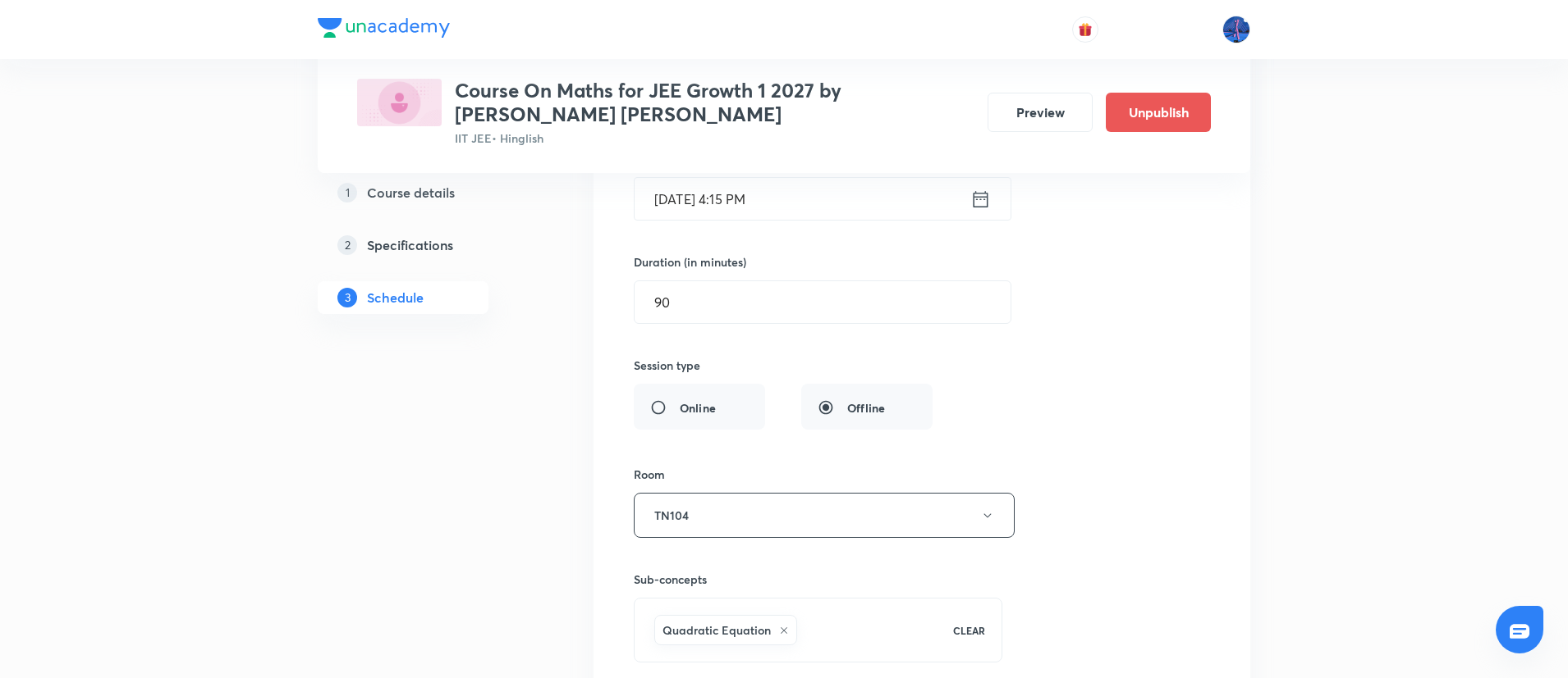
scroll to position [8676, 0]
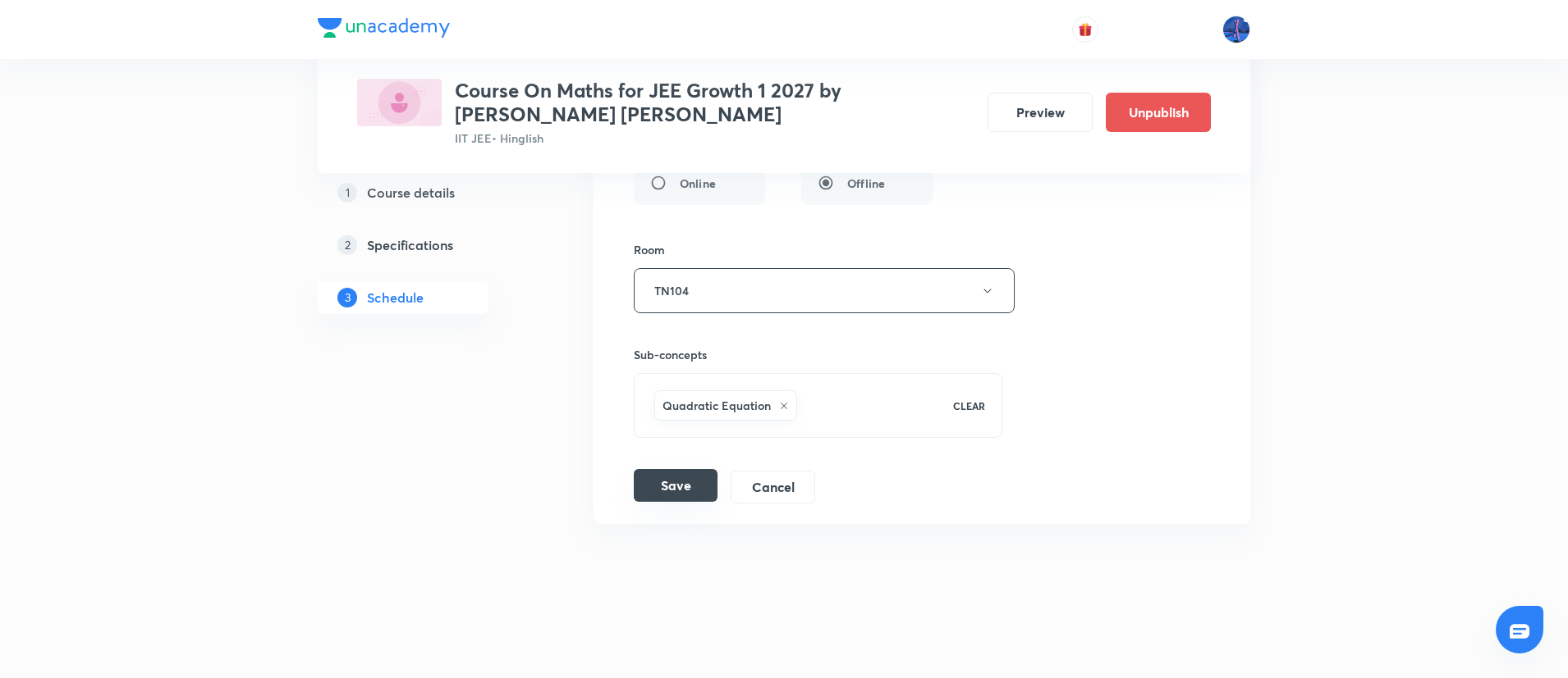
type input "Straight Line"
click at [666, 482] on button "Save" at bounding box center [676, 485] width 84 height 33
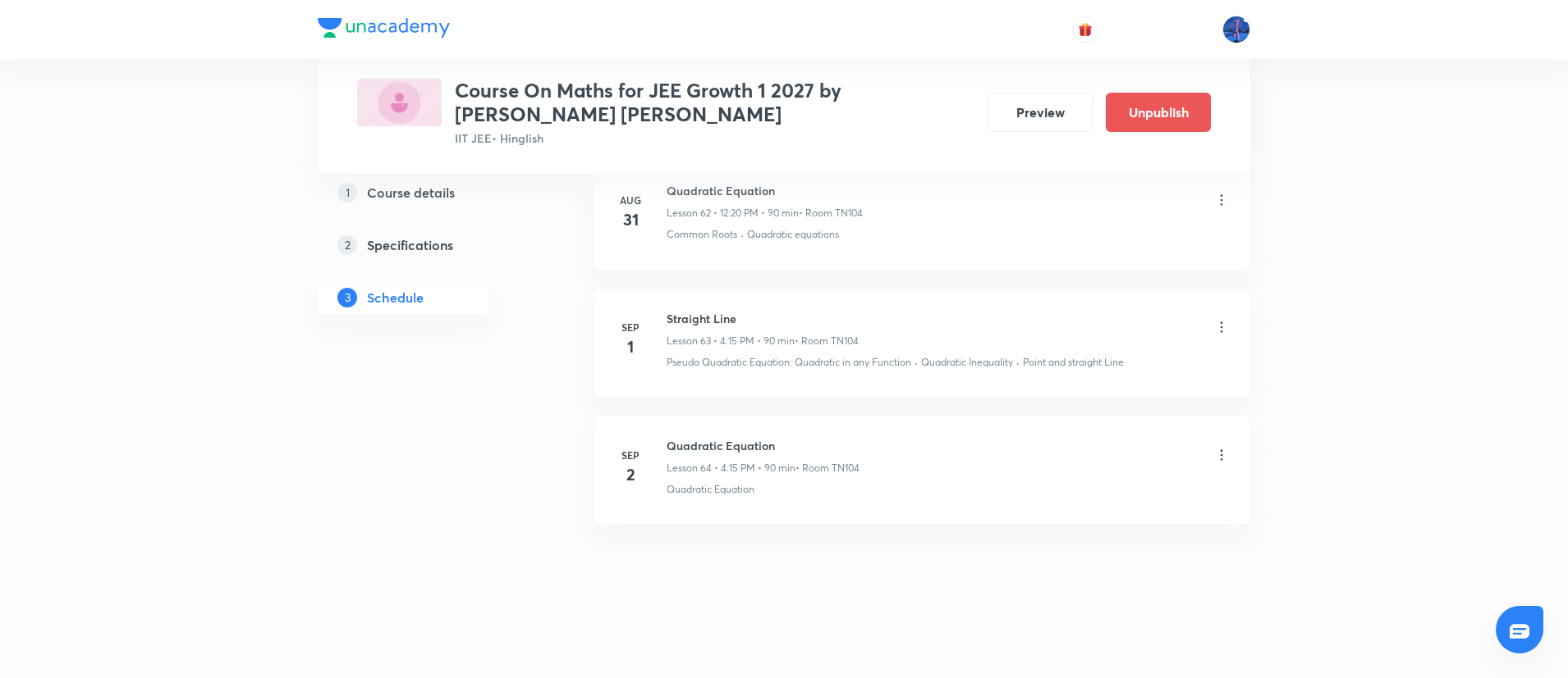
scroll to position [8046, 0]
